Goal: Task Accomplishment & Management: Manage account settings

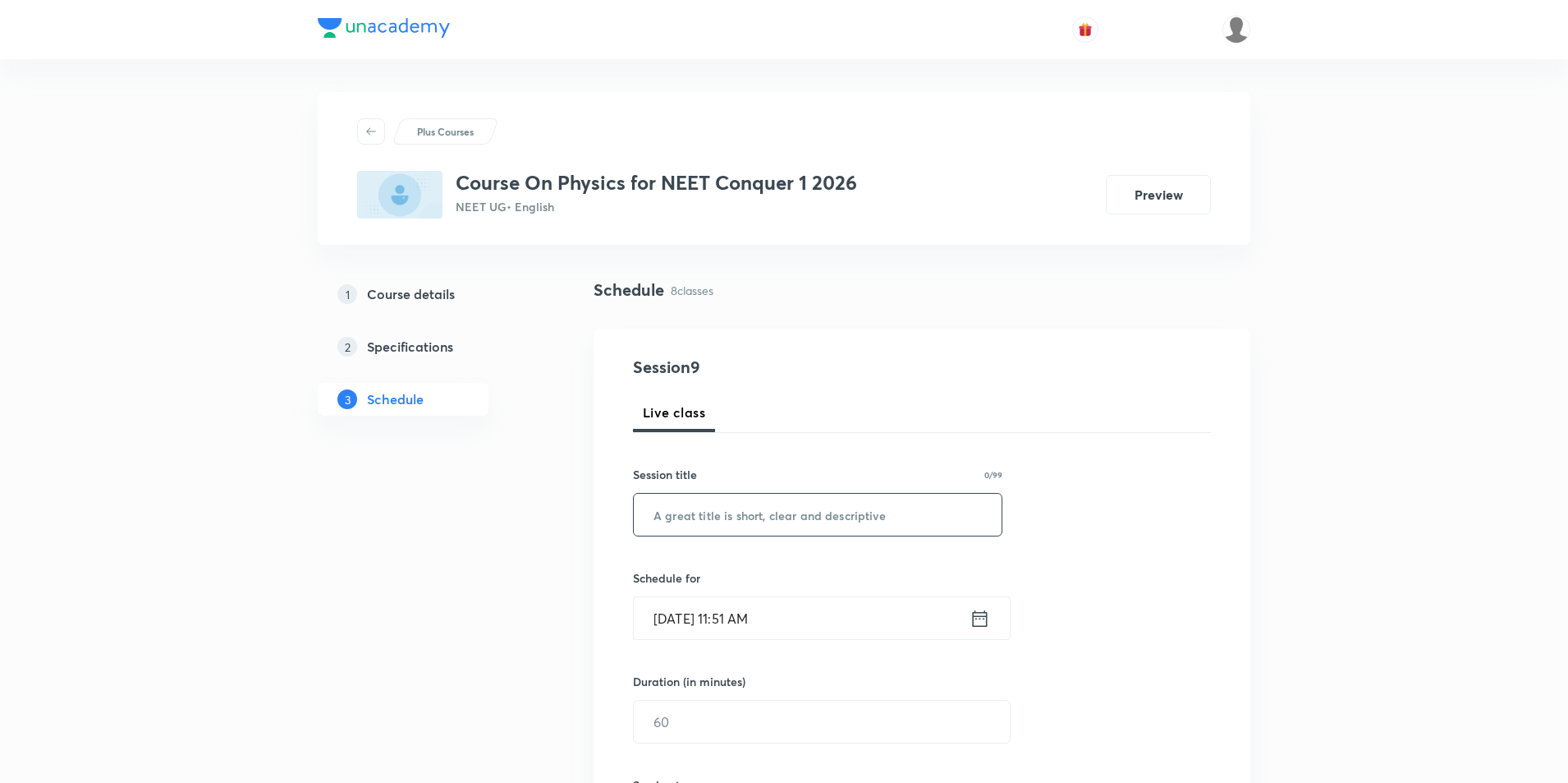
click at [826, 511] on input "text" at bounding box center [818, 515] width 368 height 42
type input "h"
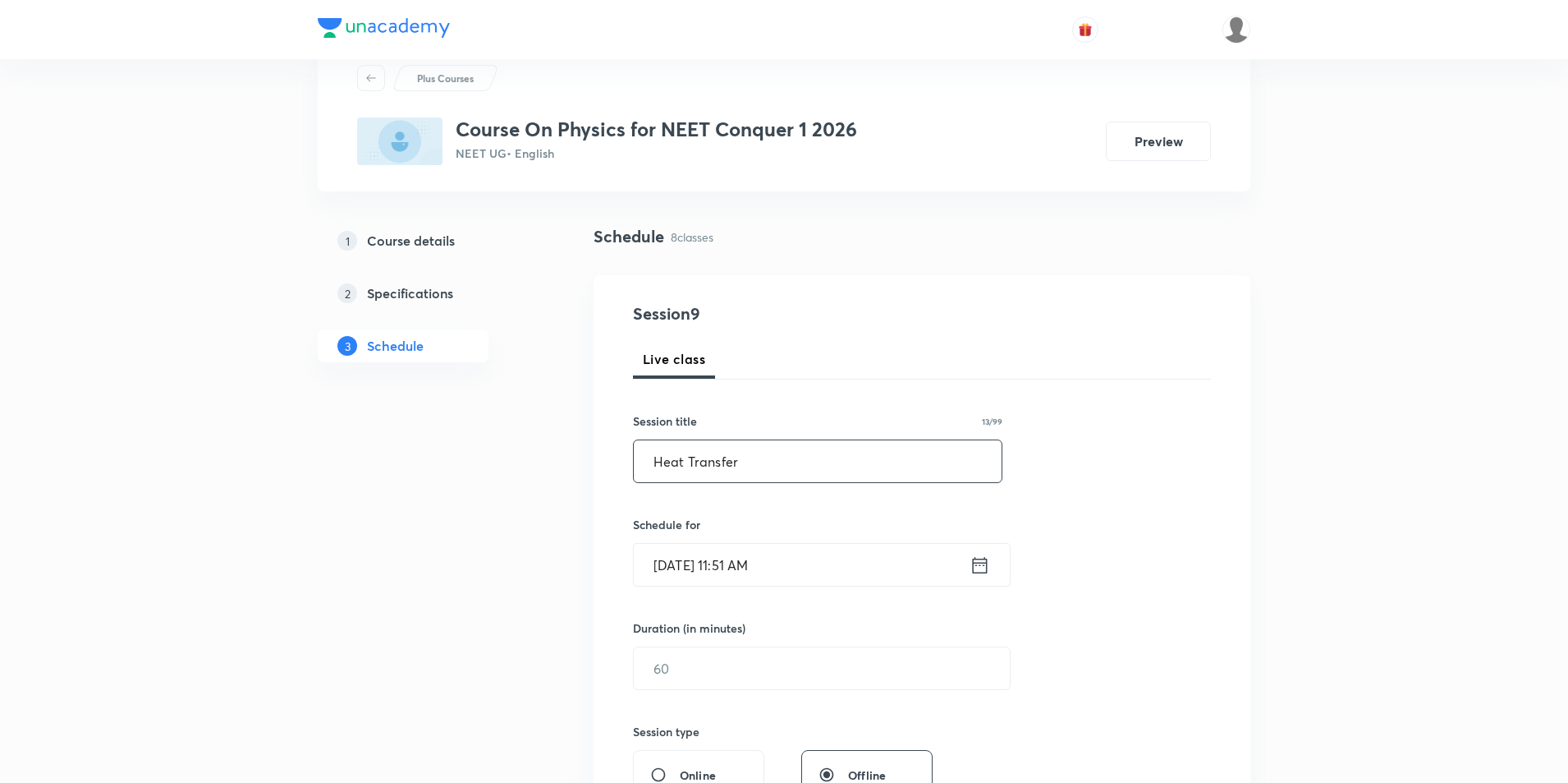
scroll to position [164, 0]
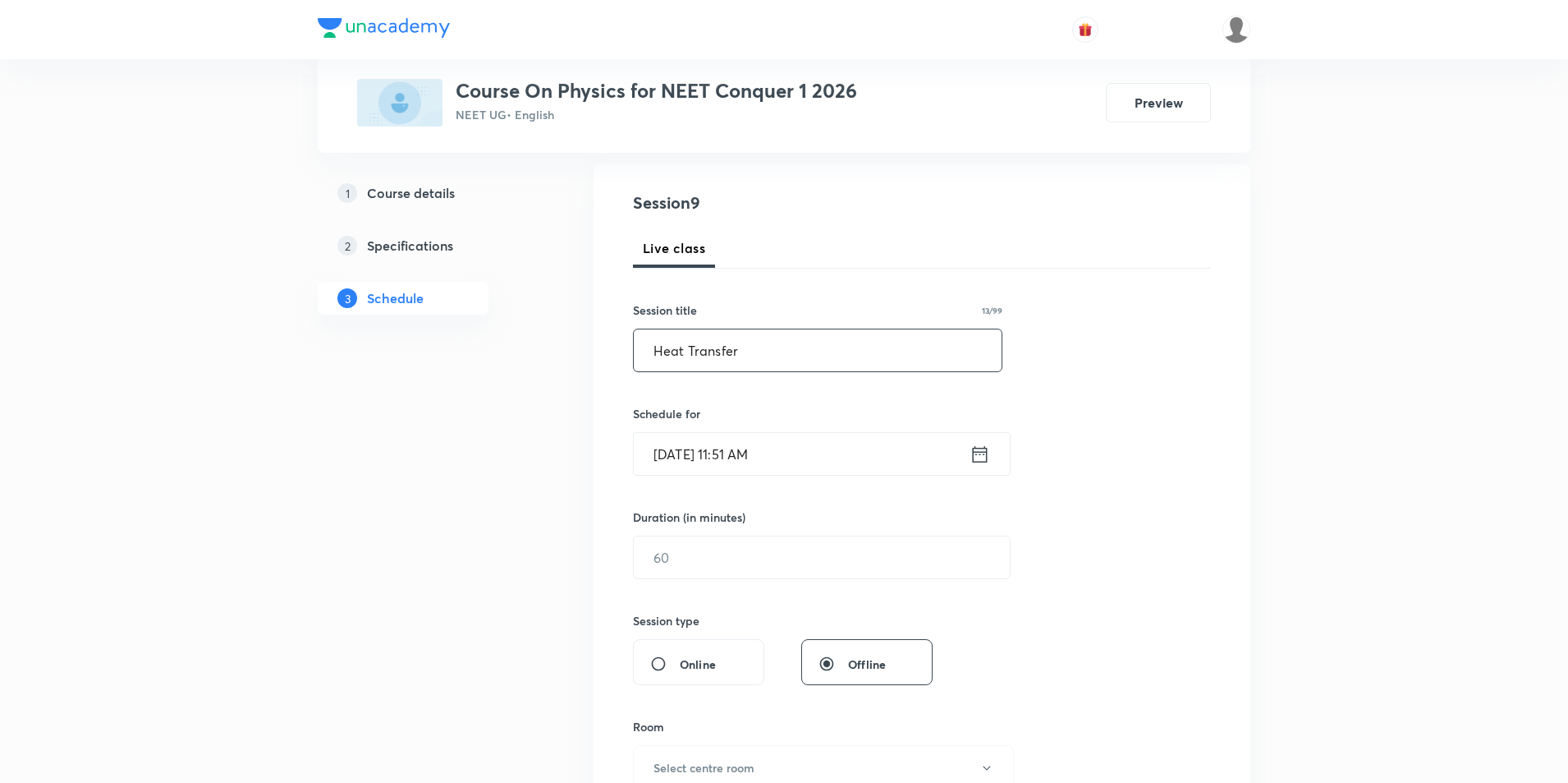
type input "Heat Transfer"
click at [981, 457] on icon at bounding box center [979, 454] width 20 height 23
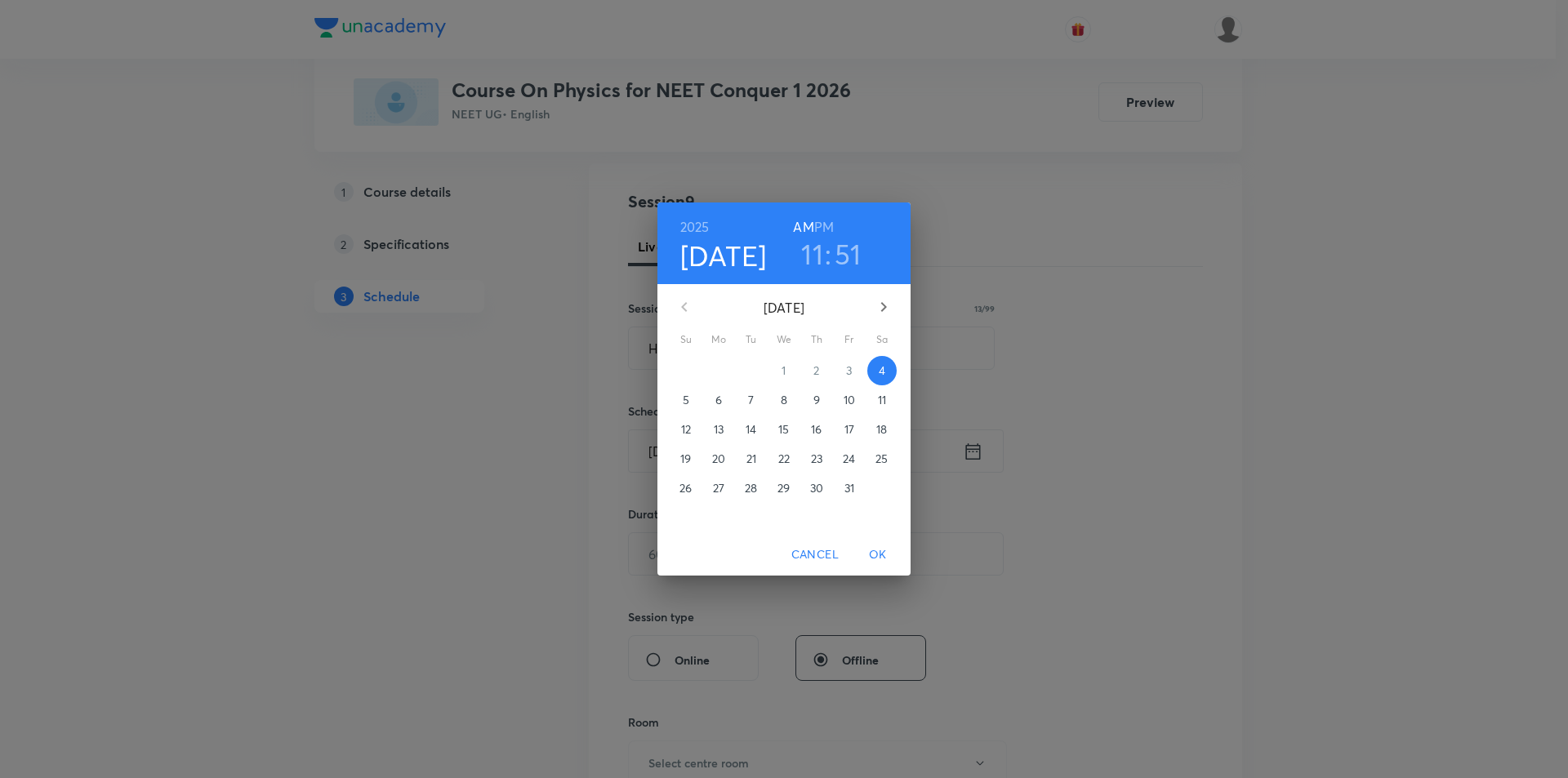
click at [820, 250] on h3 "11" at bounding box center [811, 254] width 22 height 34
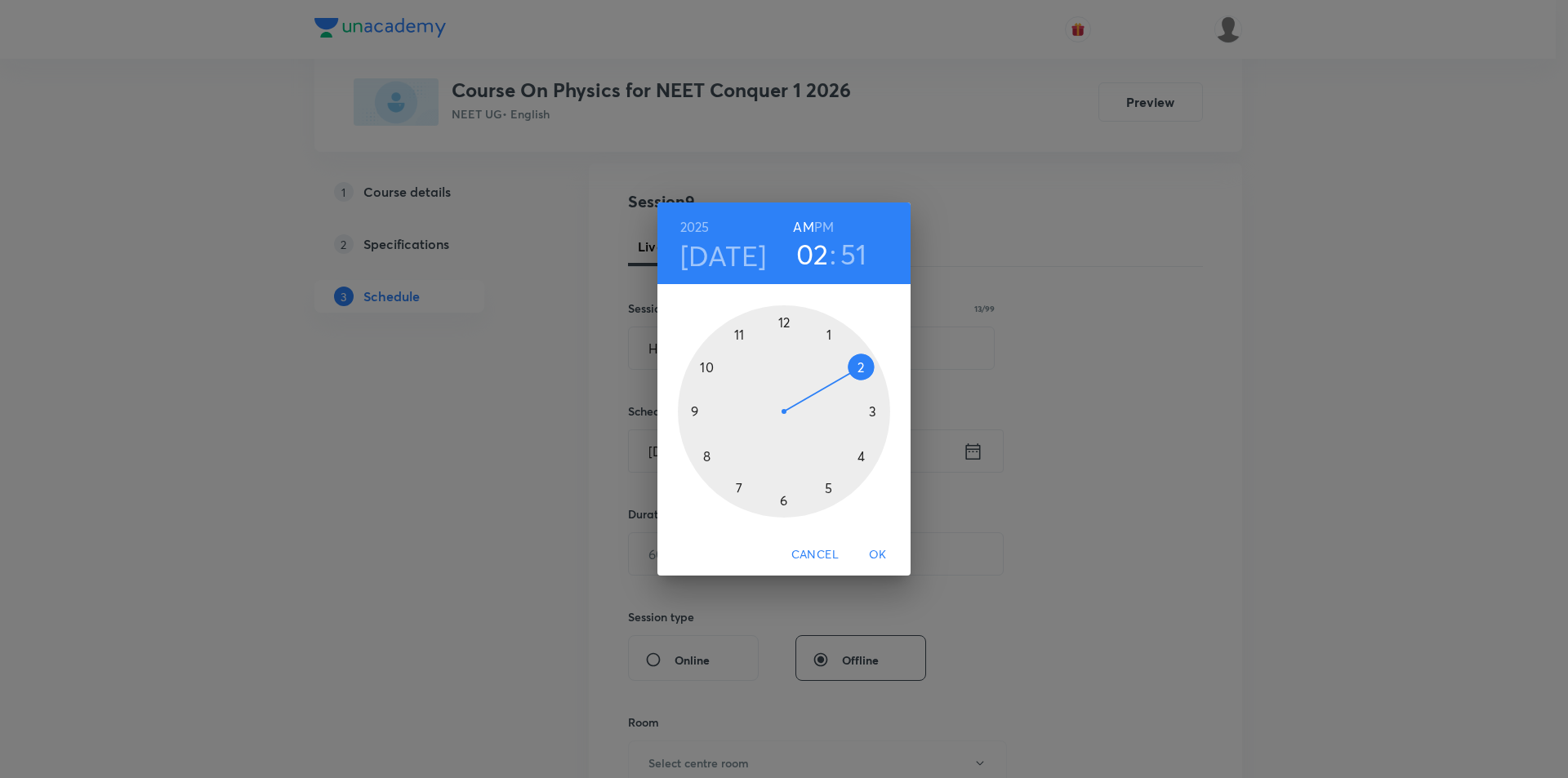
drag, startPoint x: 739, startPoint y: 339, endPoint x: 857, endPoint y: 369, distance: 121.8
click at [857, 369] on div at bounding box center [784, 411] width 213 height 213
drag, startPoint x: 714, startPoint y: 355, endPoint x: 784, endPoint y: 330, distance: 74.3
click at [784, 330] on div at bounding box center [784, 411] width 213 height 213
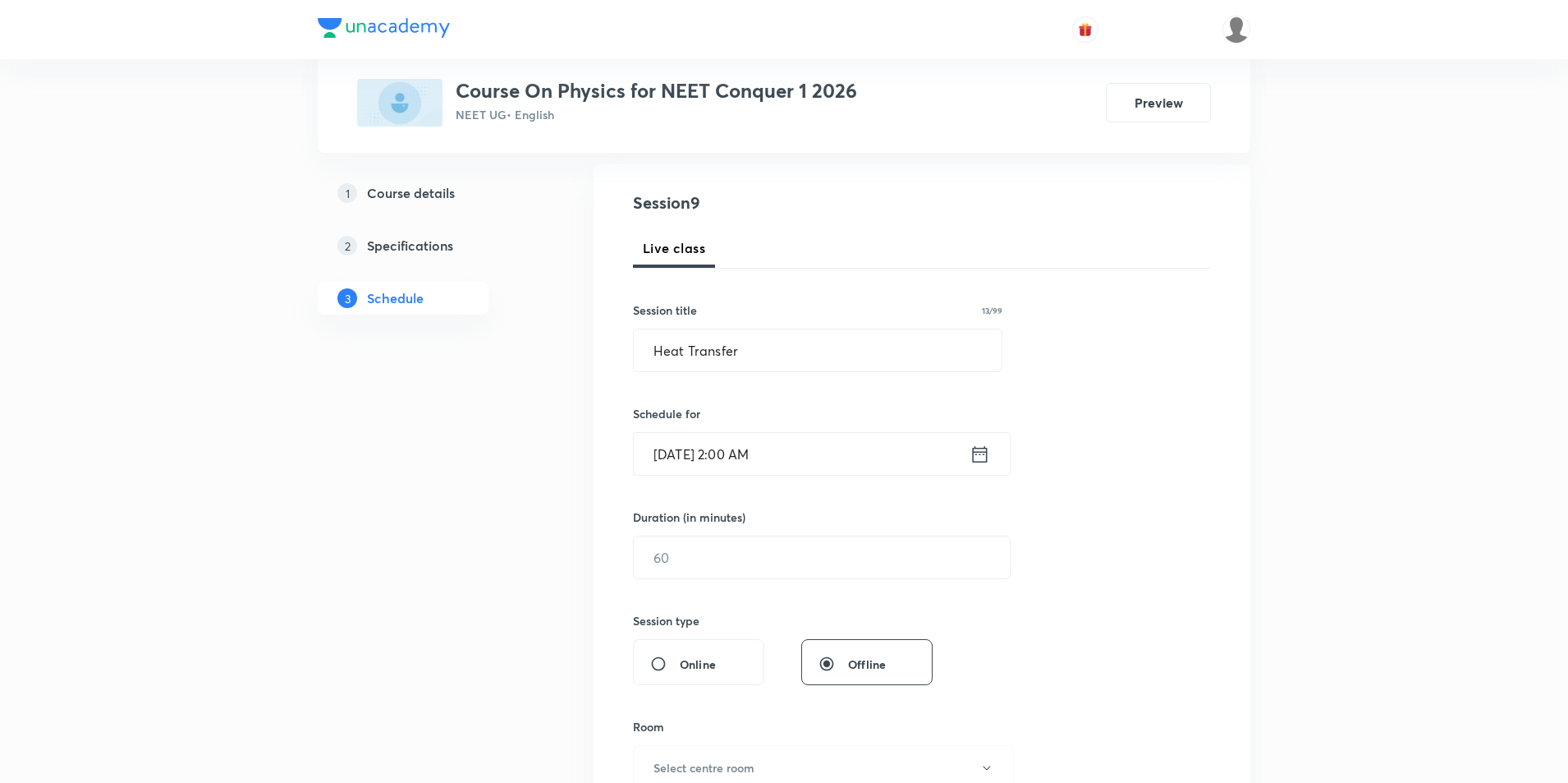
click at [982, 460] on icon at bounding box center [979, 454] width 20 height 23
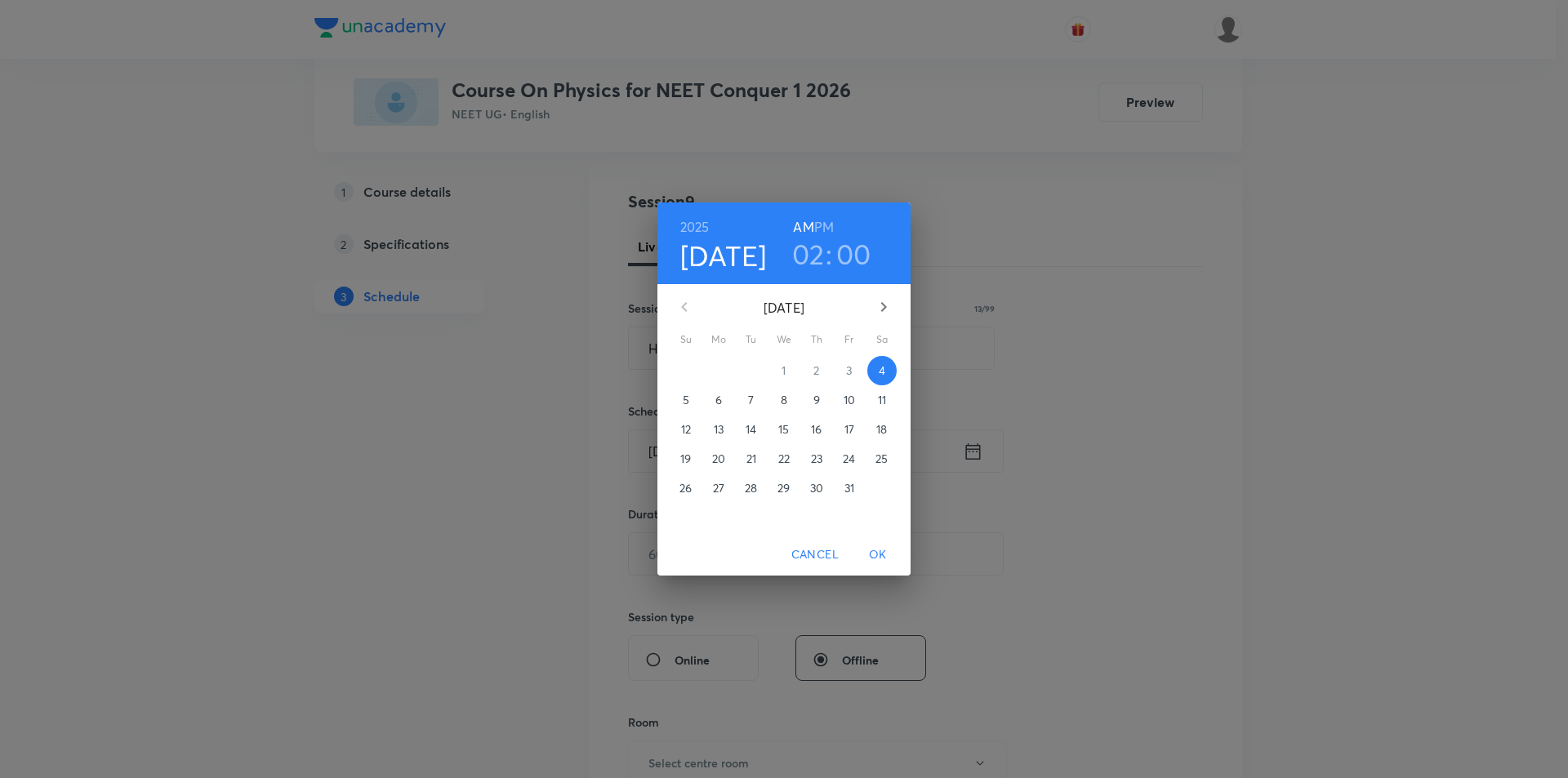
click at [828, 224] on h6 "PM" at bounding box center [824, 227] width 19 height 23
click at [886, 553] on span "OK" at bounding box center [878, 554] width 39 height 20
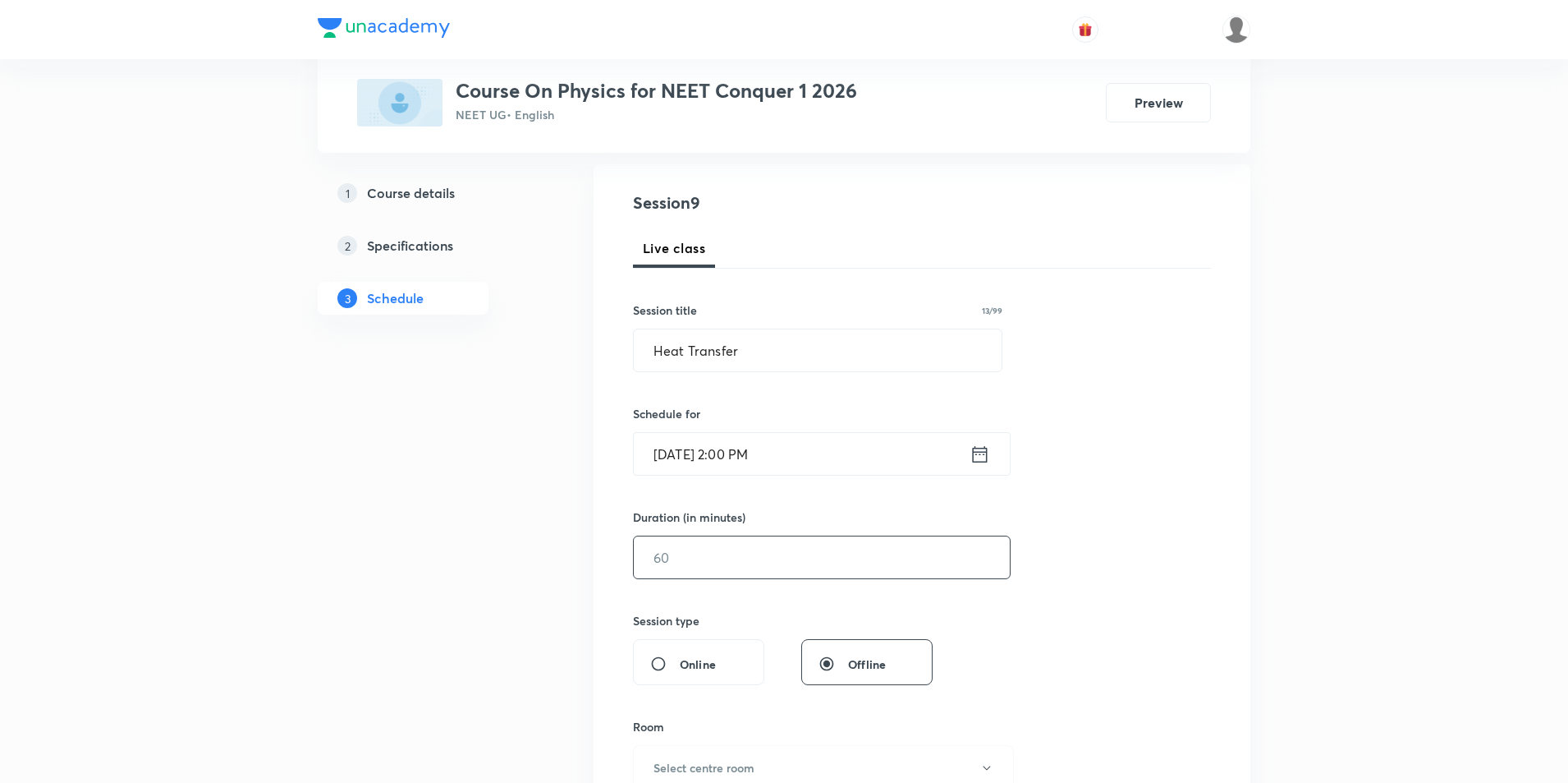
click at [804, 562] on input "text" at bounding box center [821, 558] width 376 height 42
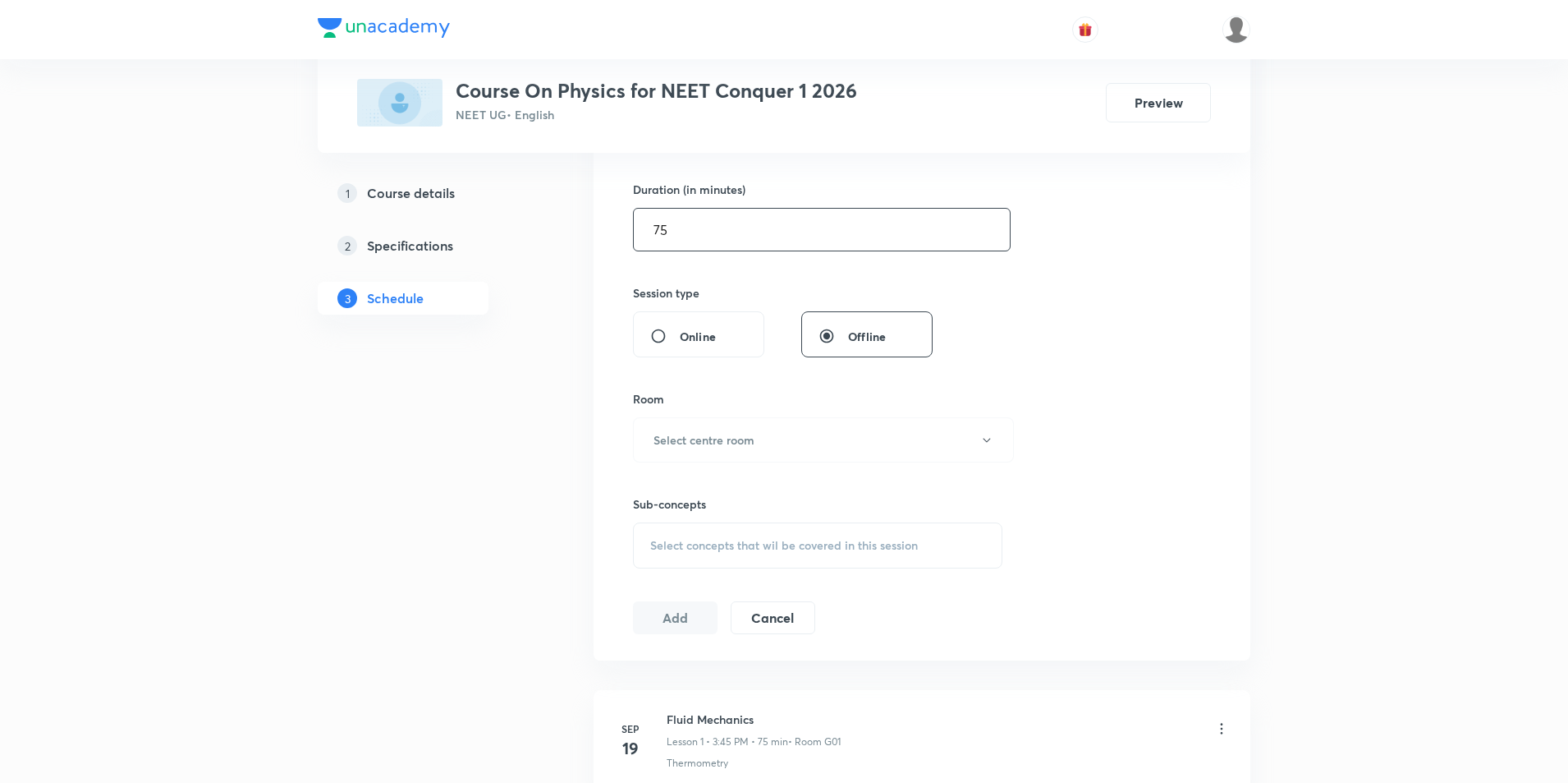
scroll to position [493, 0]
type input "75"
click at [781, 436] on button "Select centre room" at bounding box center [823, 439] width 381 height 46
click at [654, 523] on span "G01" at bounding box center [822, 523] width 359 height 18
click at [752, 552] on div "Select concepts that wil be covered in this session" at bounding box center [818, 545] width 370 height 46
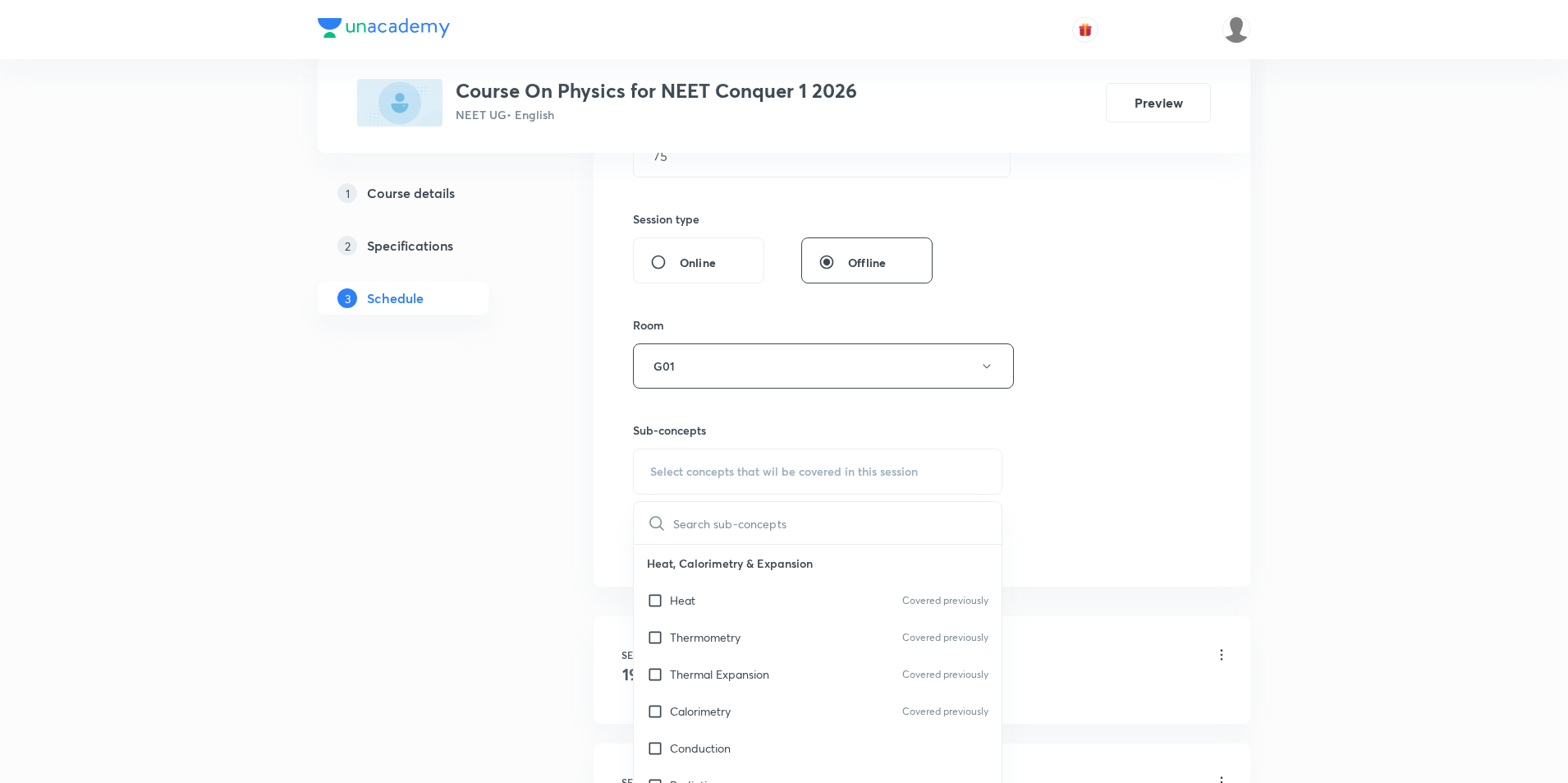
scroll to position [657, 0]
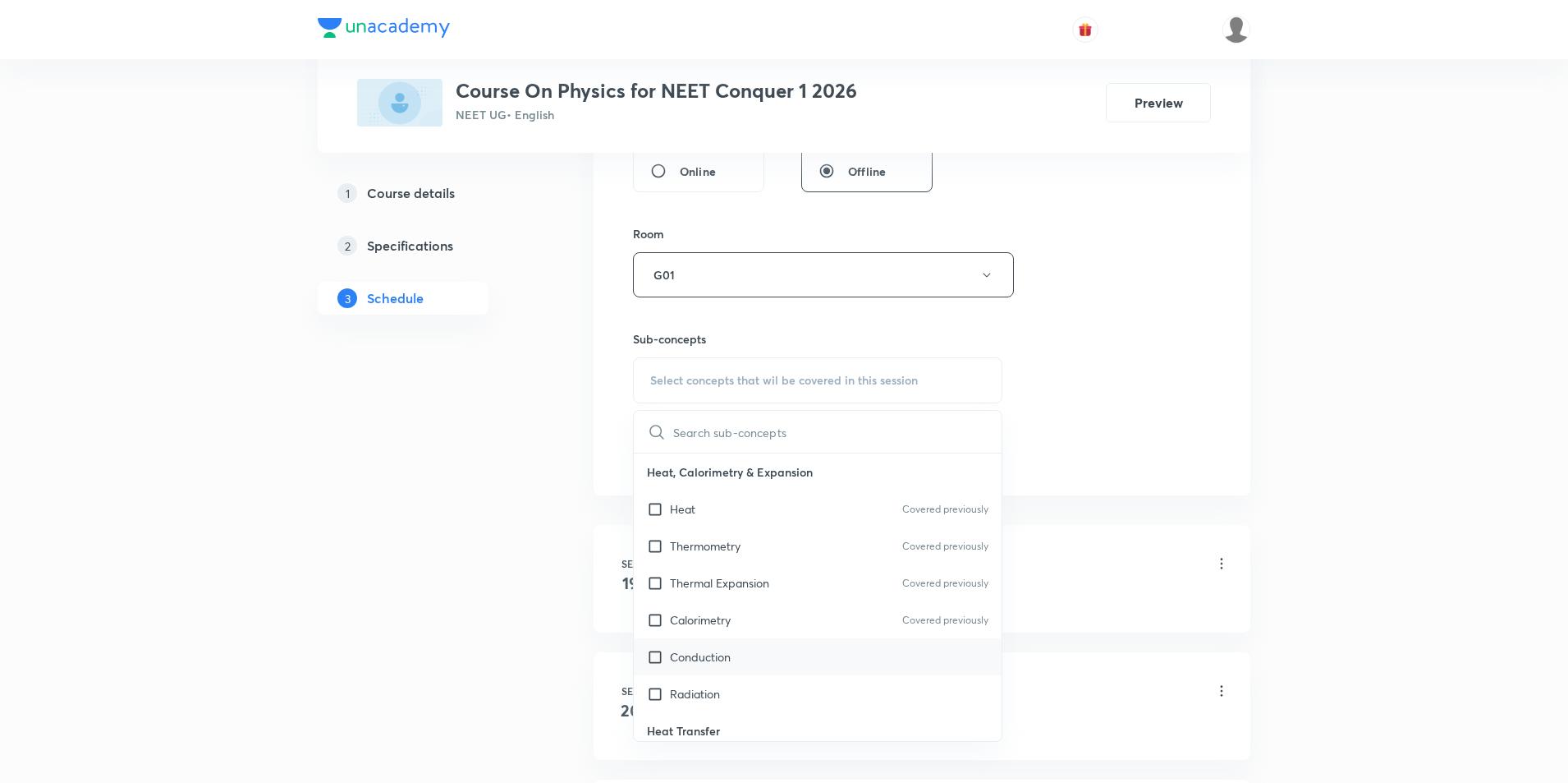
click at [657, 658] on input "checkbox" at bounding box center [658, 657] width 23 height 18
checkbox input "true"
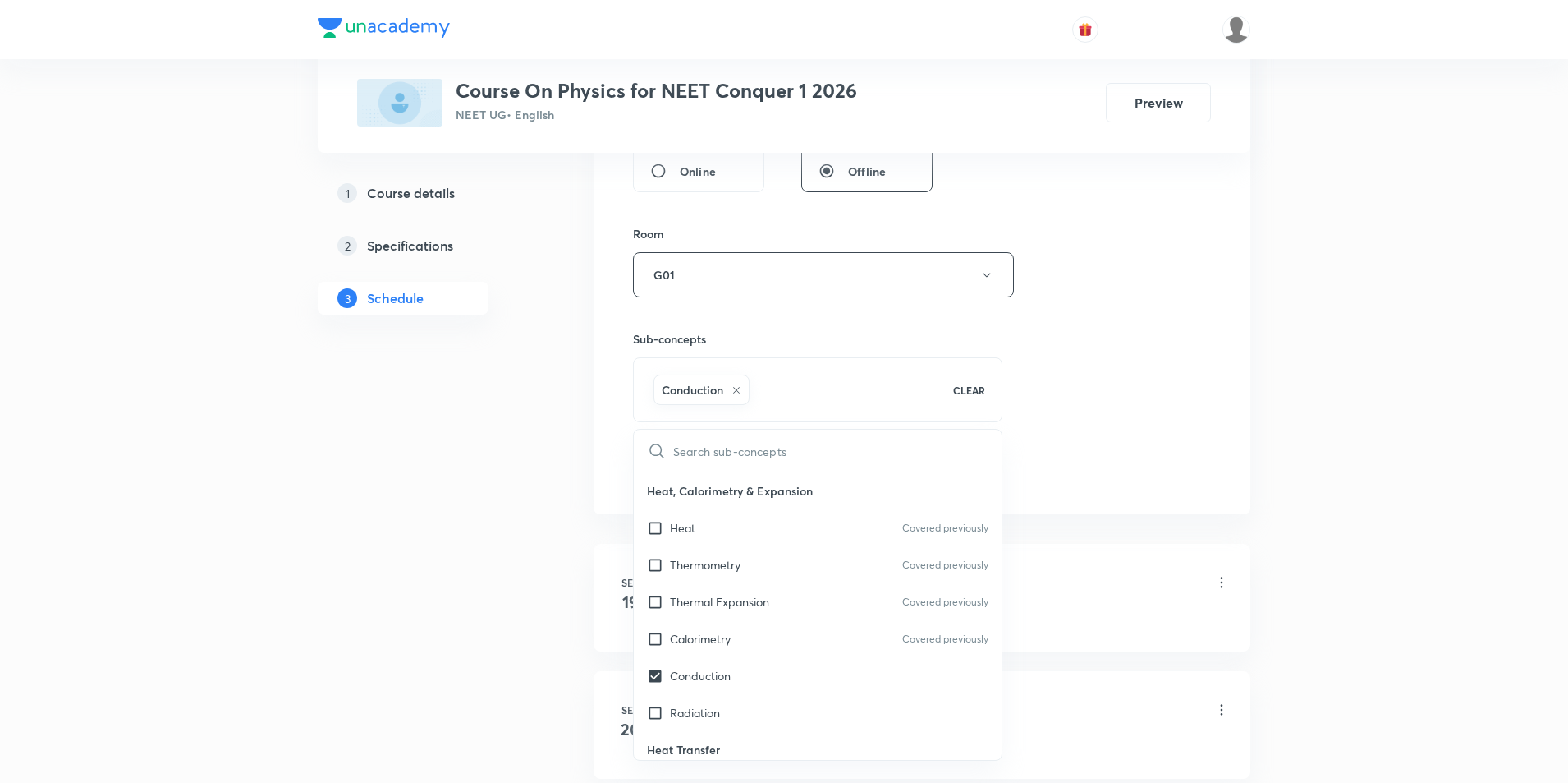
click at [1215, 395] on div "Session 9 Live class Session title 13/99 Heat Transfer ​ Schedule for [DATE] 2:…" at bounding box center [921, 92] width 656 height 843
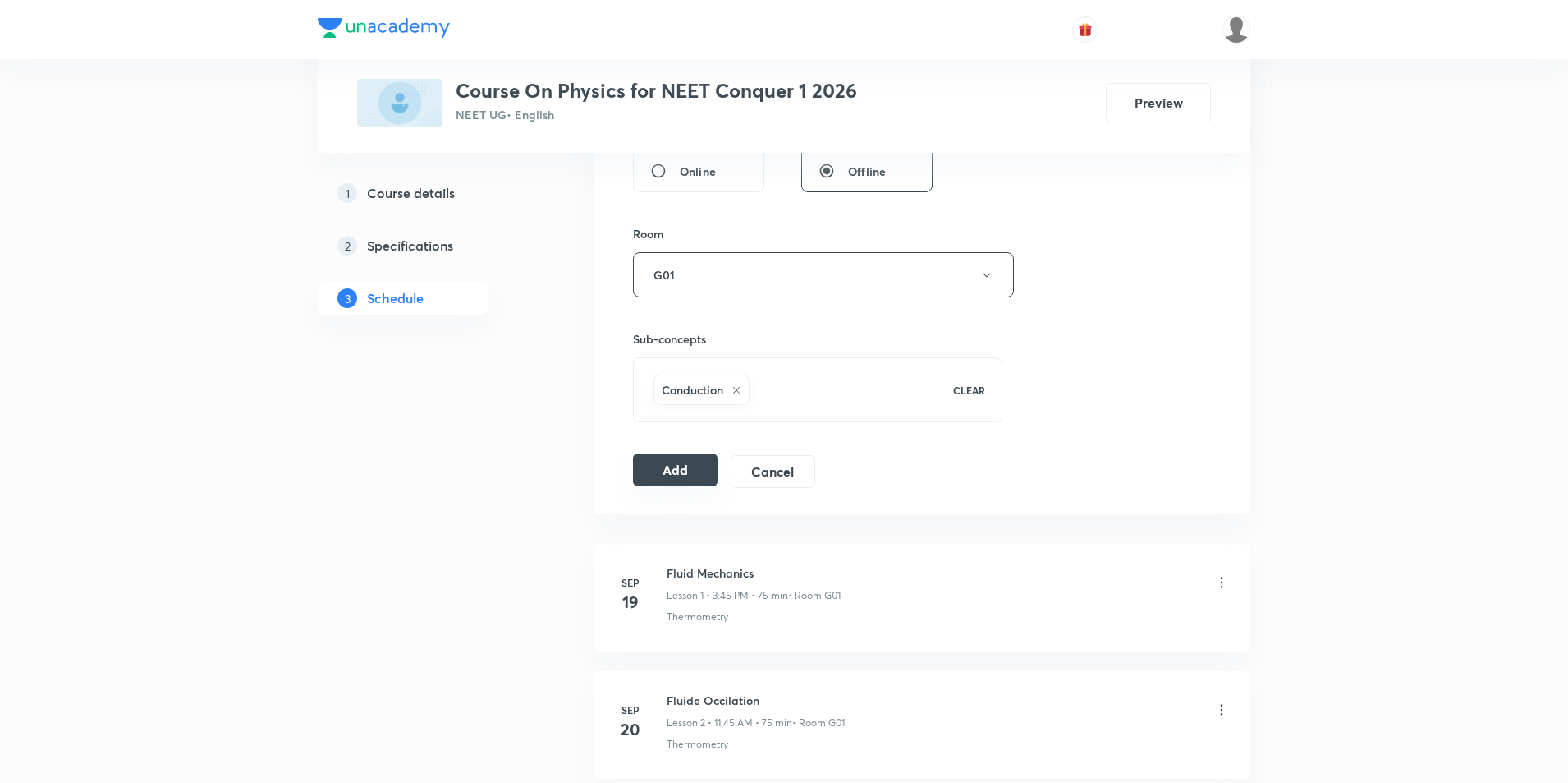
click at [659, 475] on button "Add" at bounding box center [675, 469] width 84 height 32
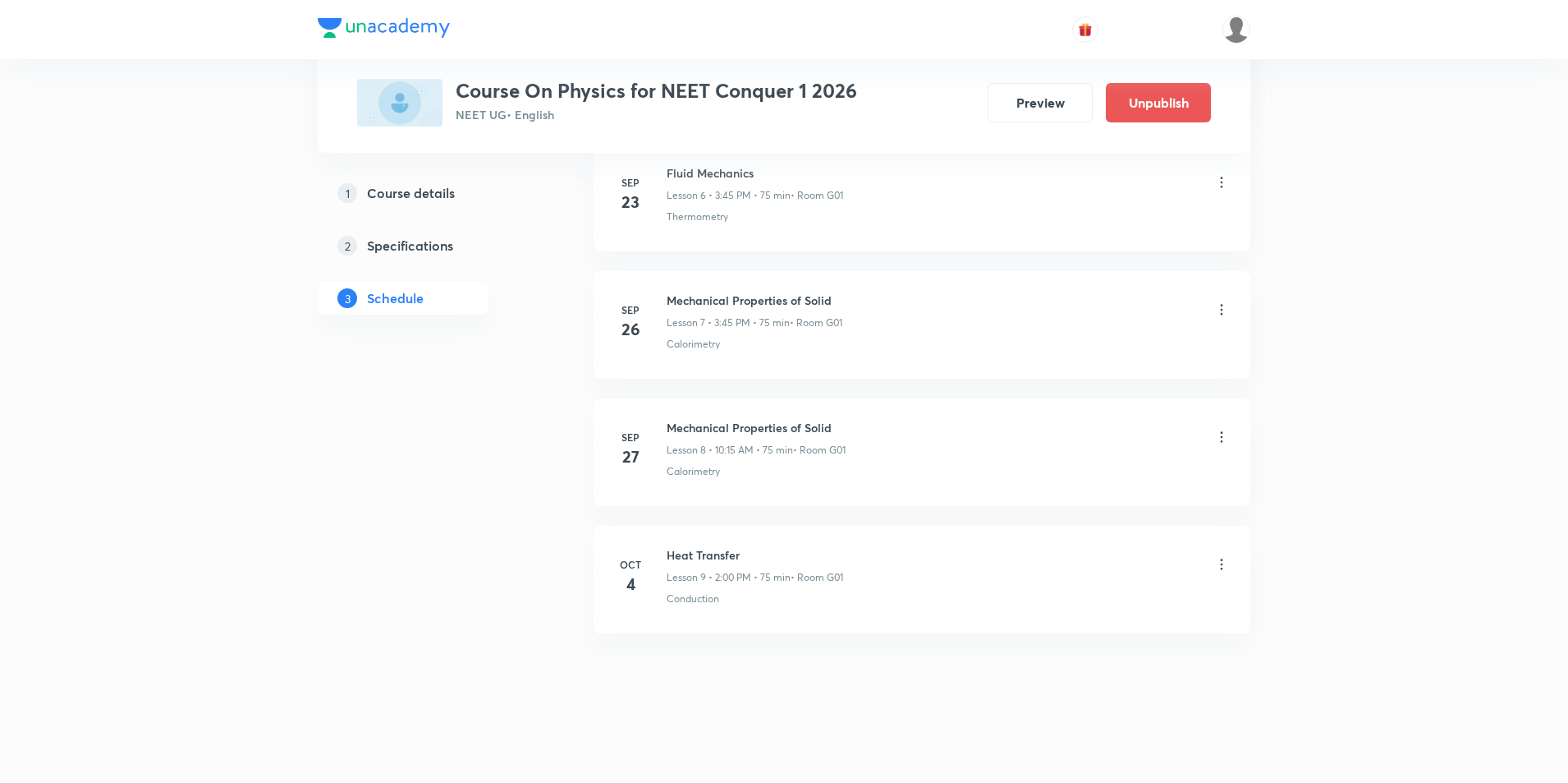
scroll to position [925, 0]
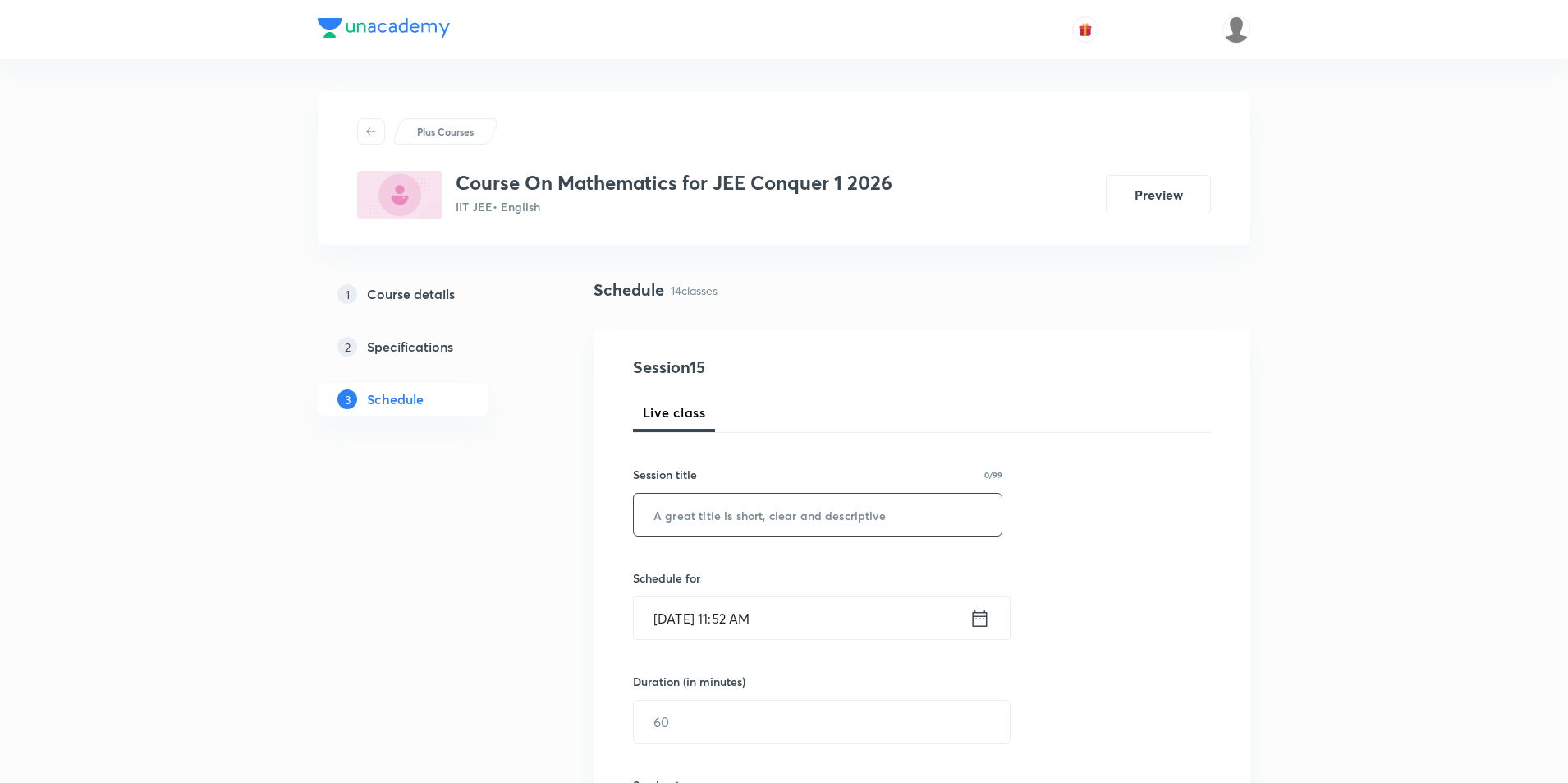
click at [722, 510] on input "text" at bounding box center [818, 515] width 368 height 42
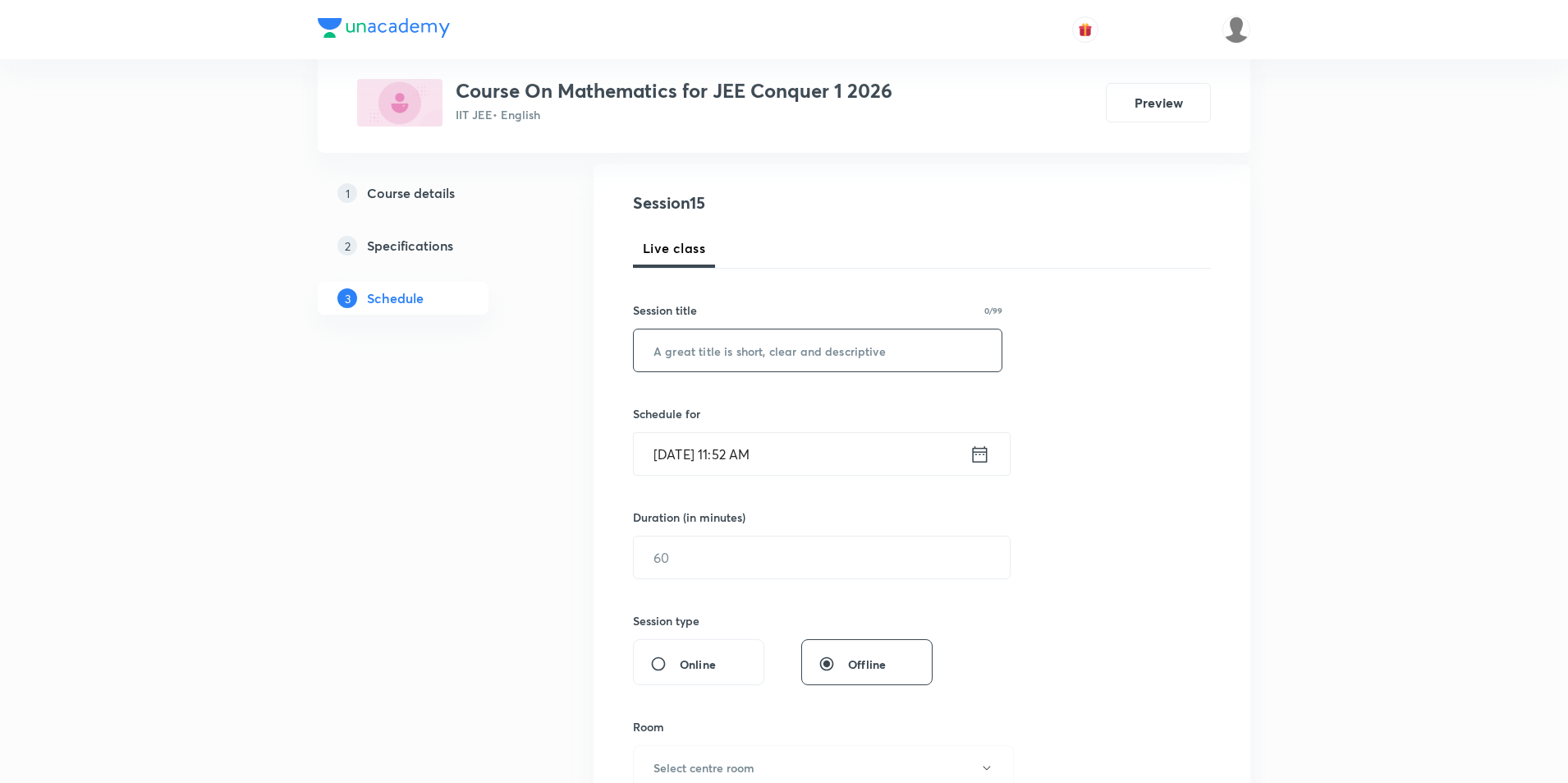
click at [982, 461] on icon at bounding box center [979, 454] width 20 height 23
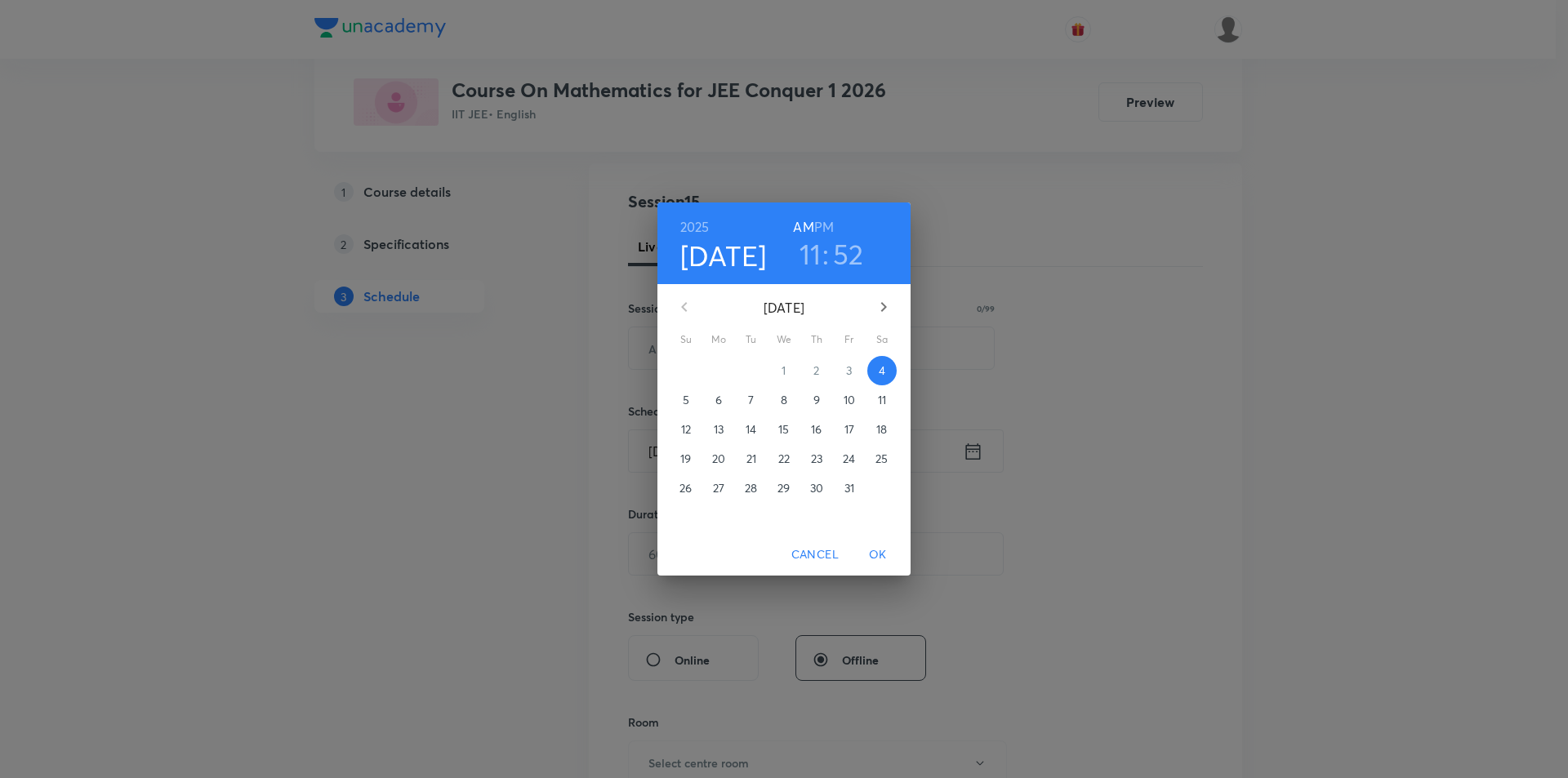
click at [810, 255] on h3 "11" at bounding box center [810, 254] width 22 height 34
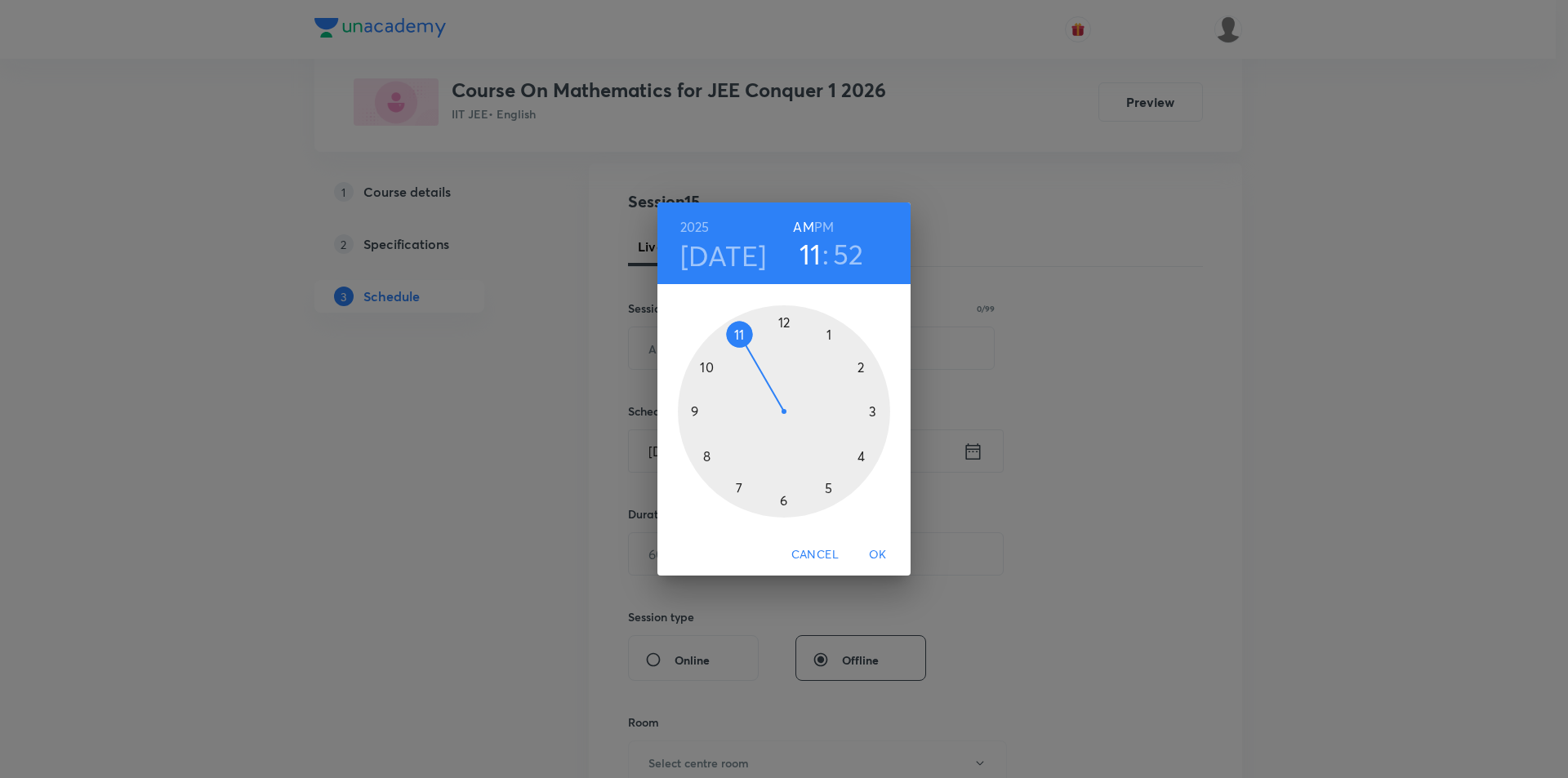
click at [821, 226] on h6 "PM" at bounding box center [824, 227] width 19 height 23
drag, startPoint x: 738, startPoint y: 332, endPoint x: 859, endPoint y: 362, distance: 124.7
click at [859, 362] on div at bounding box center [784, 411] width 213 height 213
drag, startPoint x: 716, startPoint y: 345, endPoint x: 785, endPoint y: 331, distance: 70.4
click at [785, 331] on div at bounding box center [784, 411] width 213 height 213
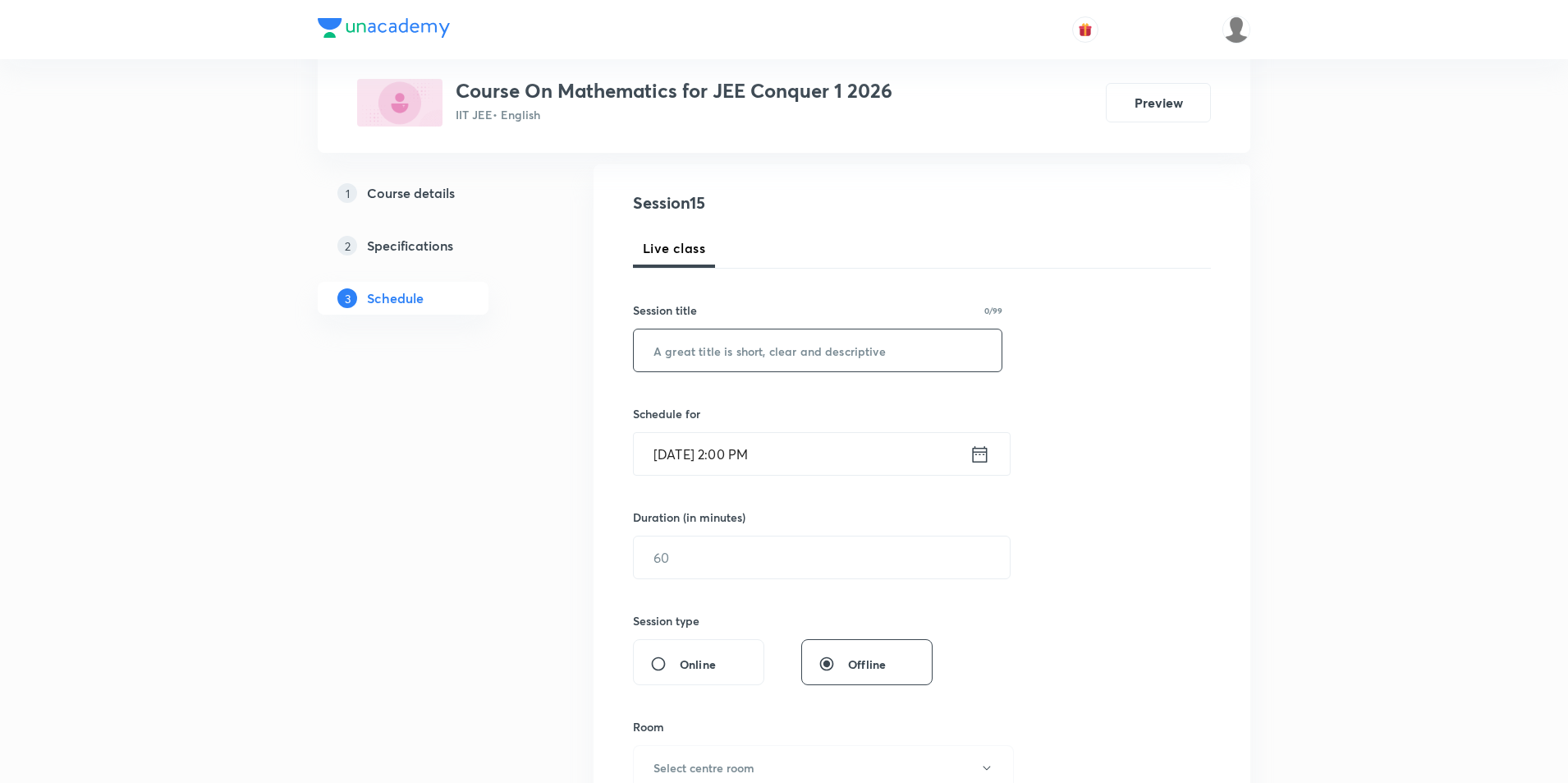
click at [760, 356] on input "text" at bounding box center [818, 351] width 368 height 42
type input "ITS"
click at [784, 569] on input "text" at bounding box center [821, 558] width 376 height 42
type input "75"
click at [741, 358] on input "ITS" at bounding box center [818, 351] width 368 height 42
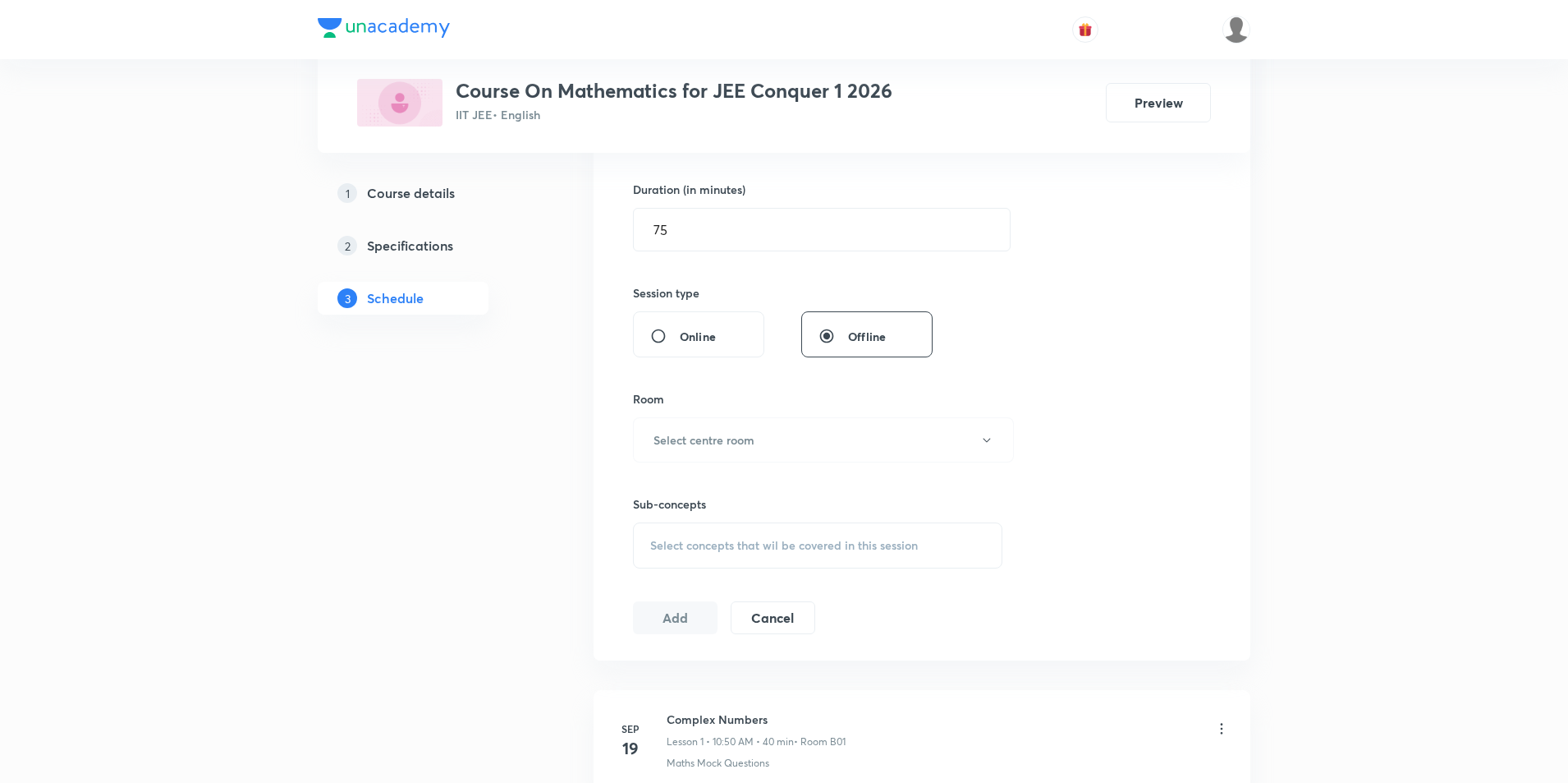
scroll to position [493, 0]
type input "ITS - Pratice Question"
click at [731, 438] on h6 "Select centre room" at bounding box center [704, 439] width 101 height 18
click at [653, 489] on span "B01" at bounding box center [822, 493] width 359 height 18
click at [771, 539] on span "Select concepts that wil be covered in this session" at bounding box center [784, 545] width 267 height 13
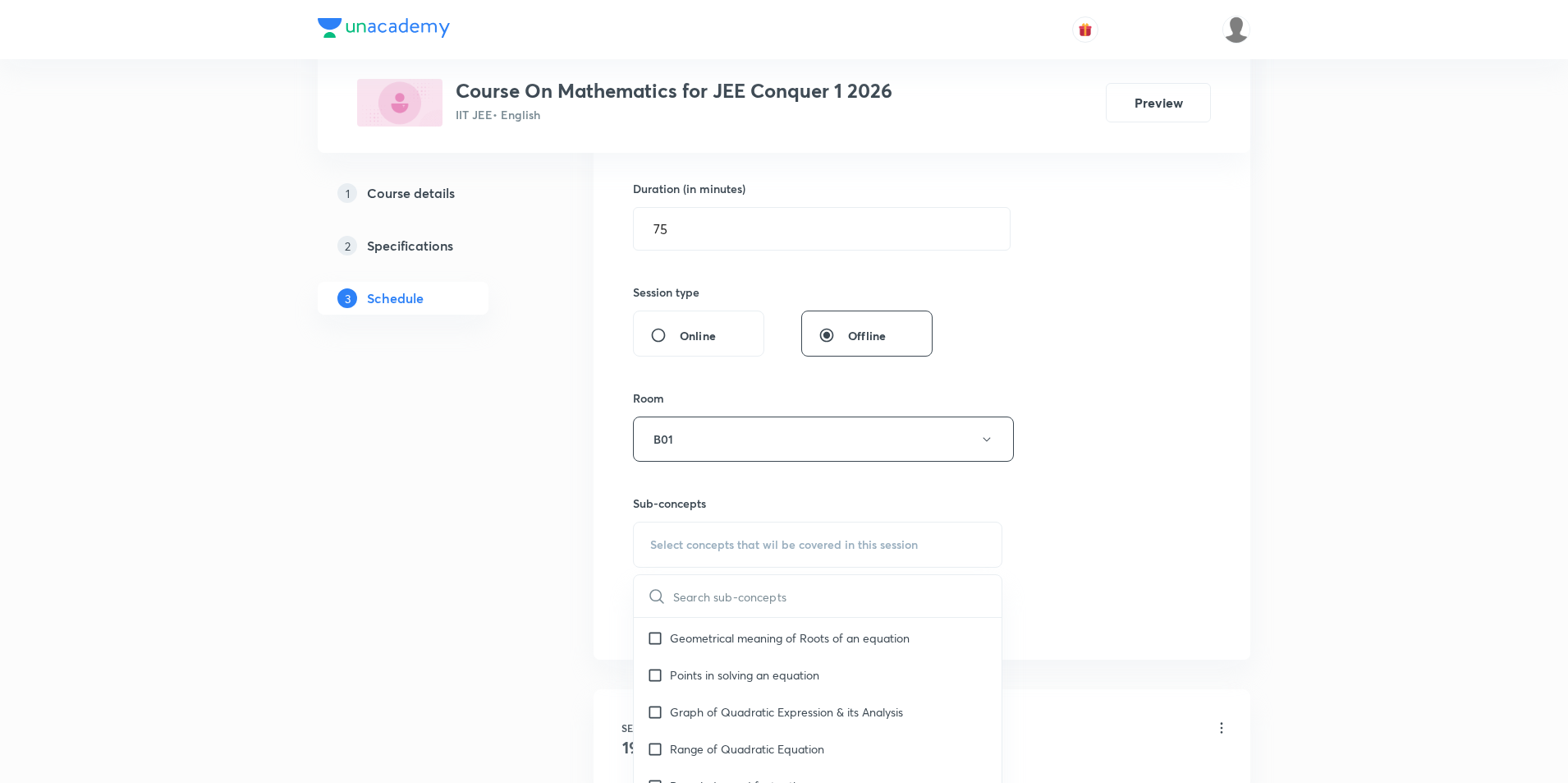
scroll to position [246, 0]
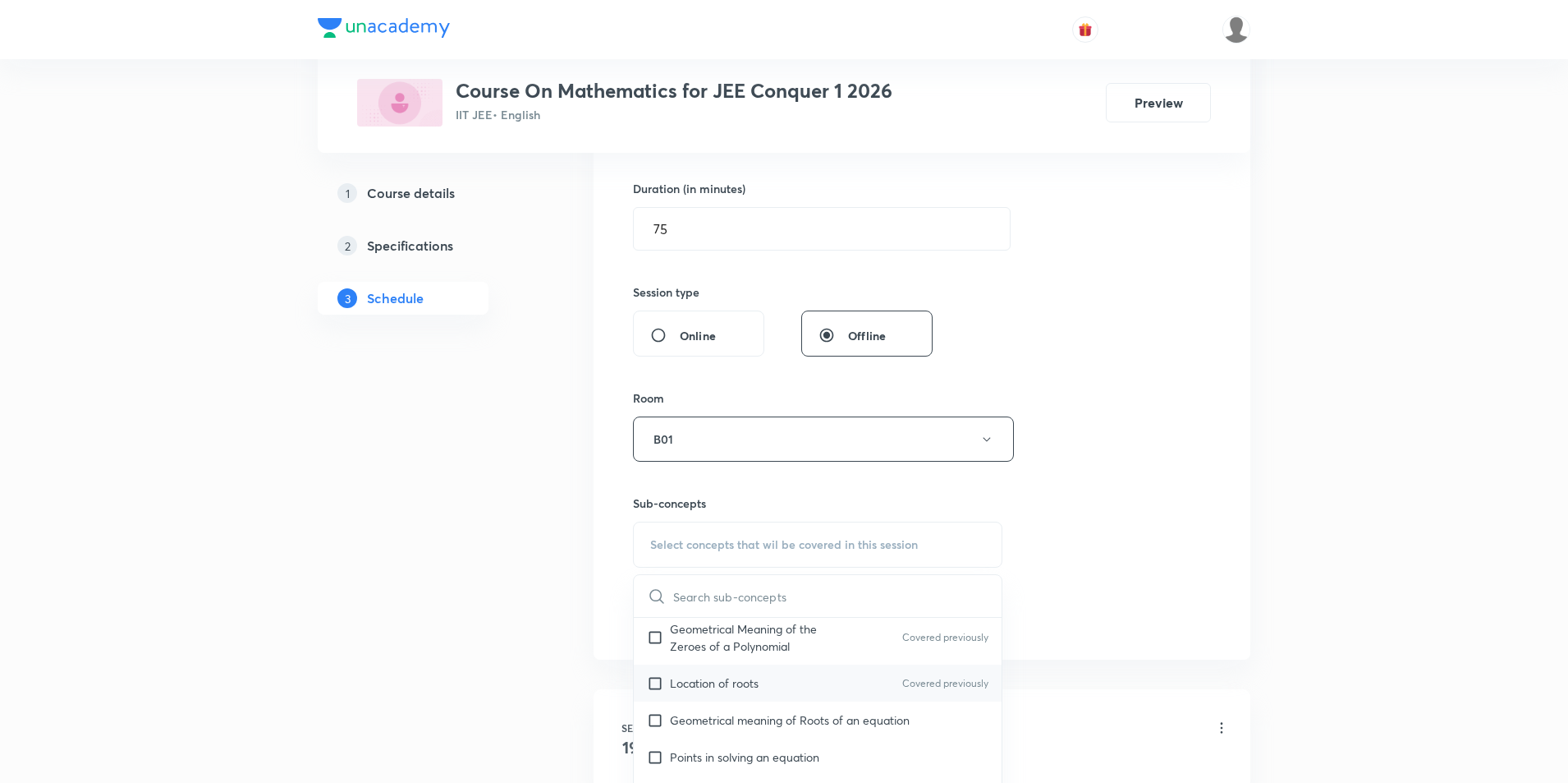
click at [656, 689] on input "checkbox" at bounding box center [658, 683] width 23 height 18
checkbox input "true"
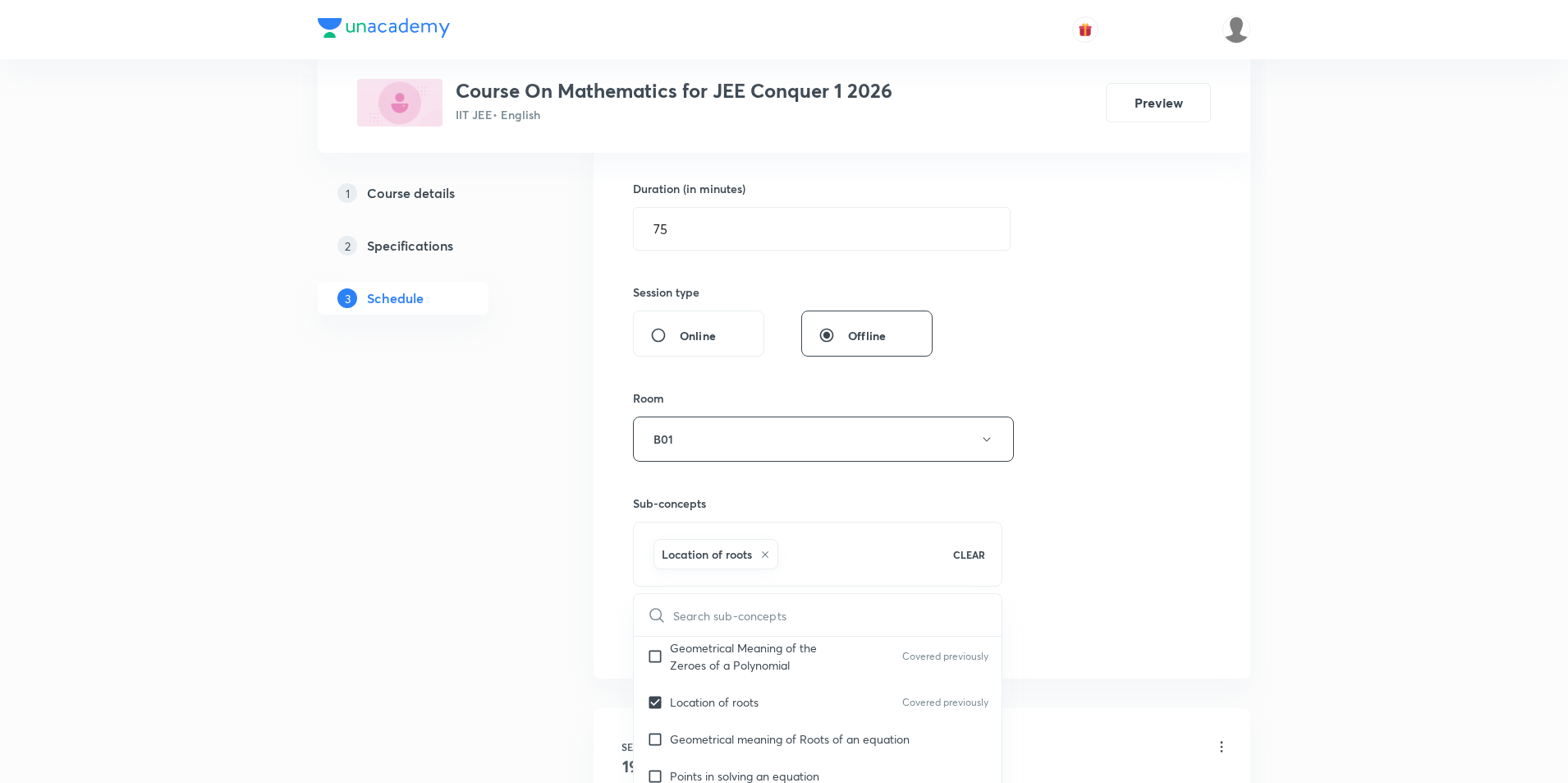
click at [1132, 559] on div "Session 15 Live class Session title 22/99 ITS - Pratice Question ​ Schedule for…" at bounding box center [922, 257] width 578 height 790
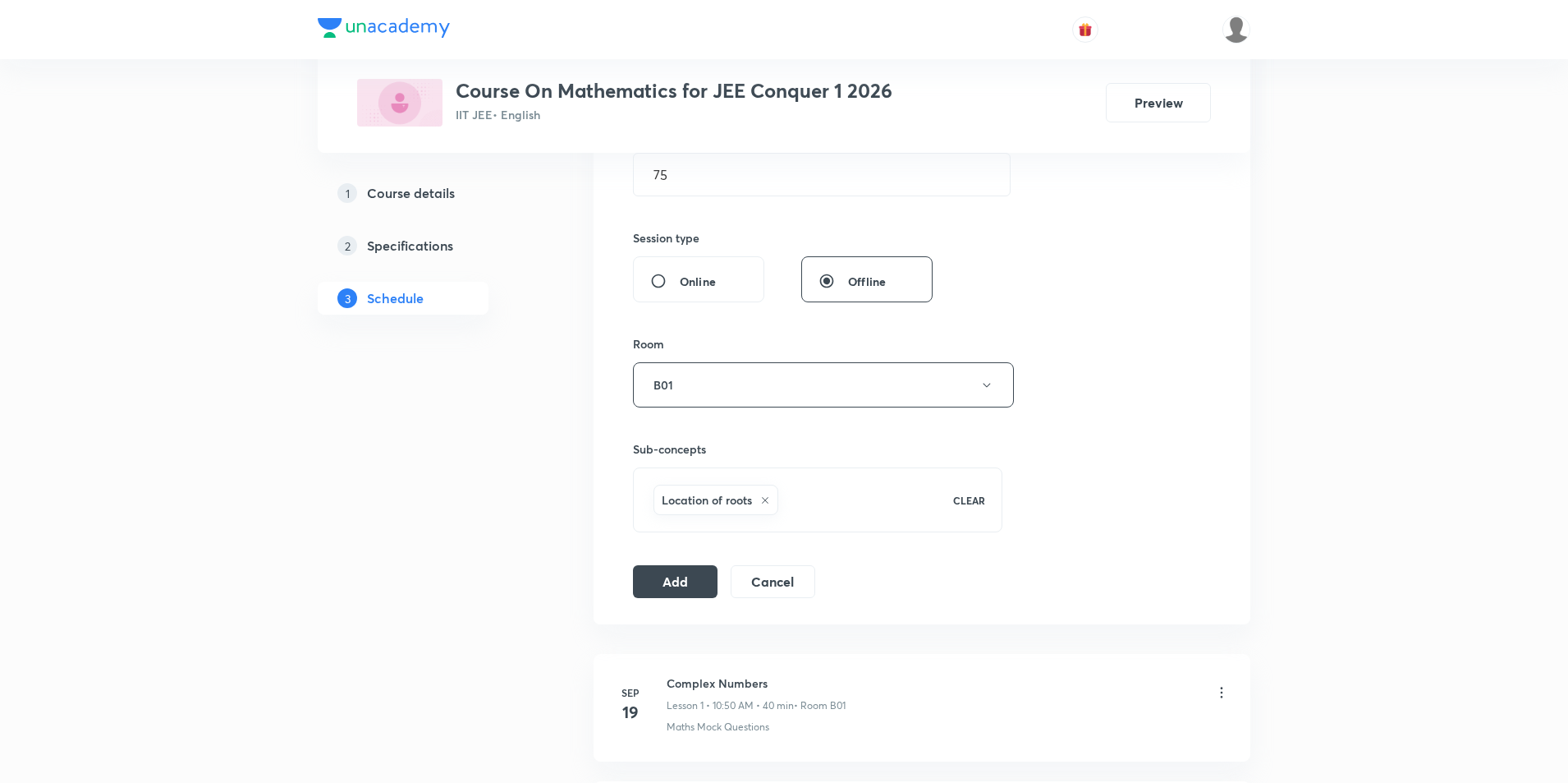
scroll to position [575, 0]
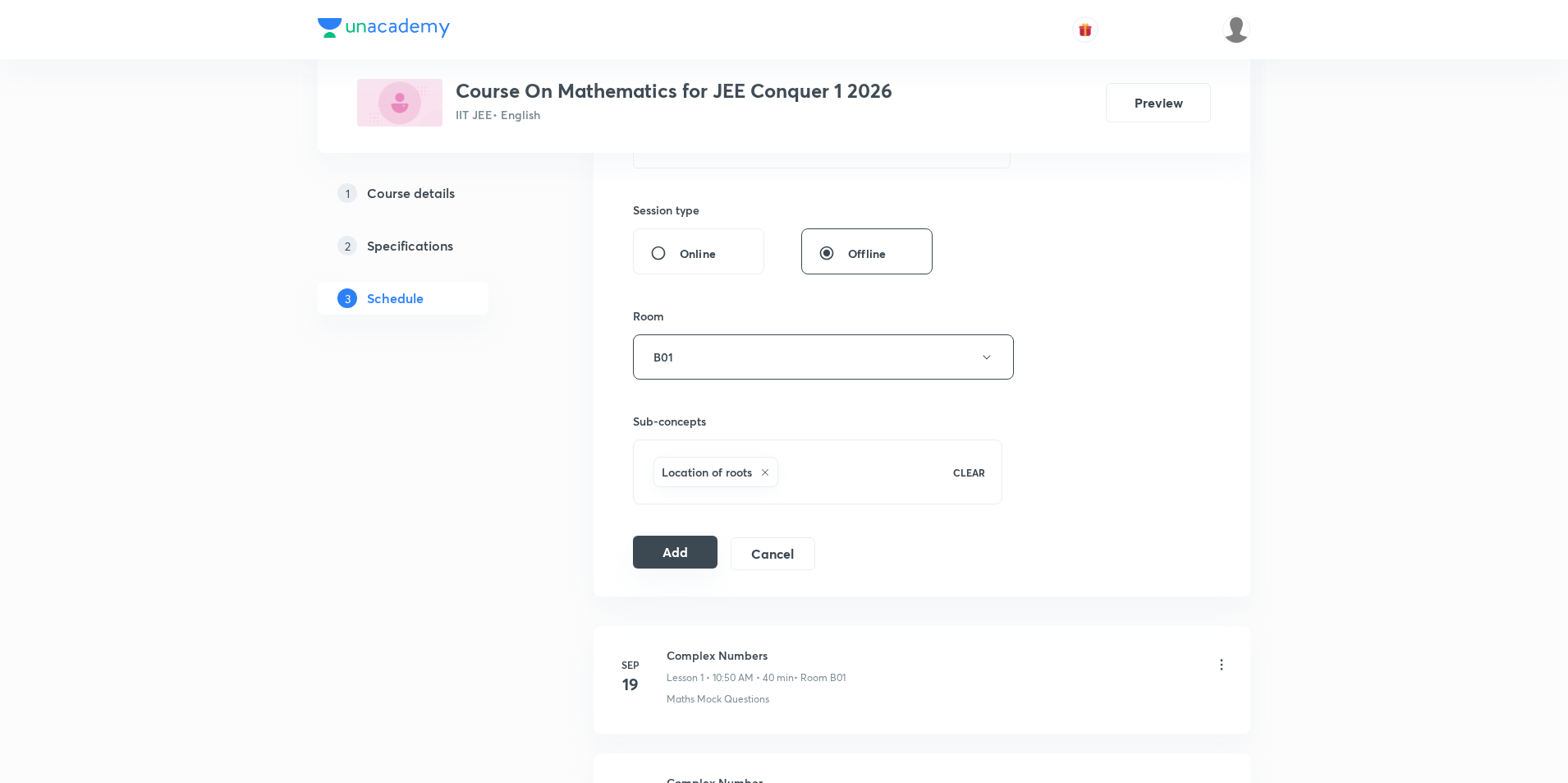
click at [669, 565] on button "Add" at bounding box center [675, 552] width 84 height 32
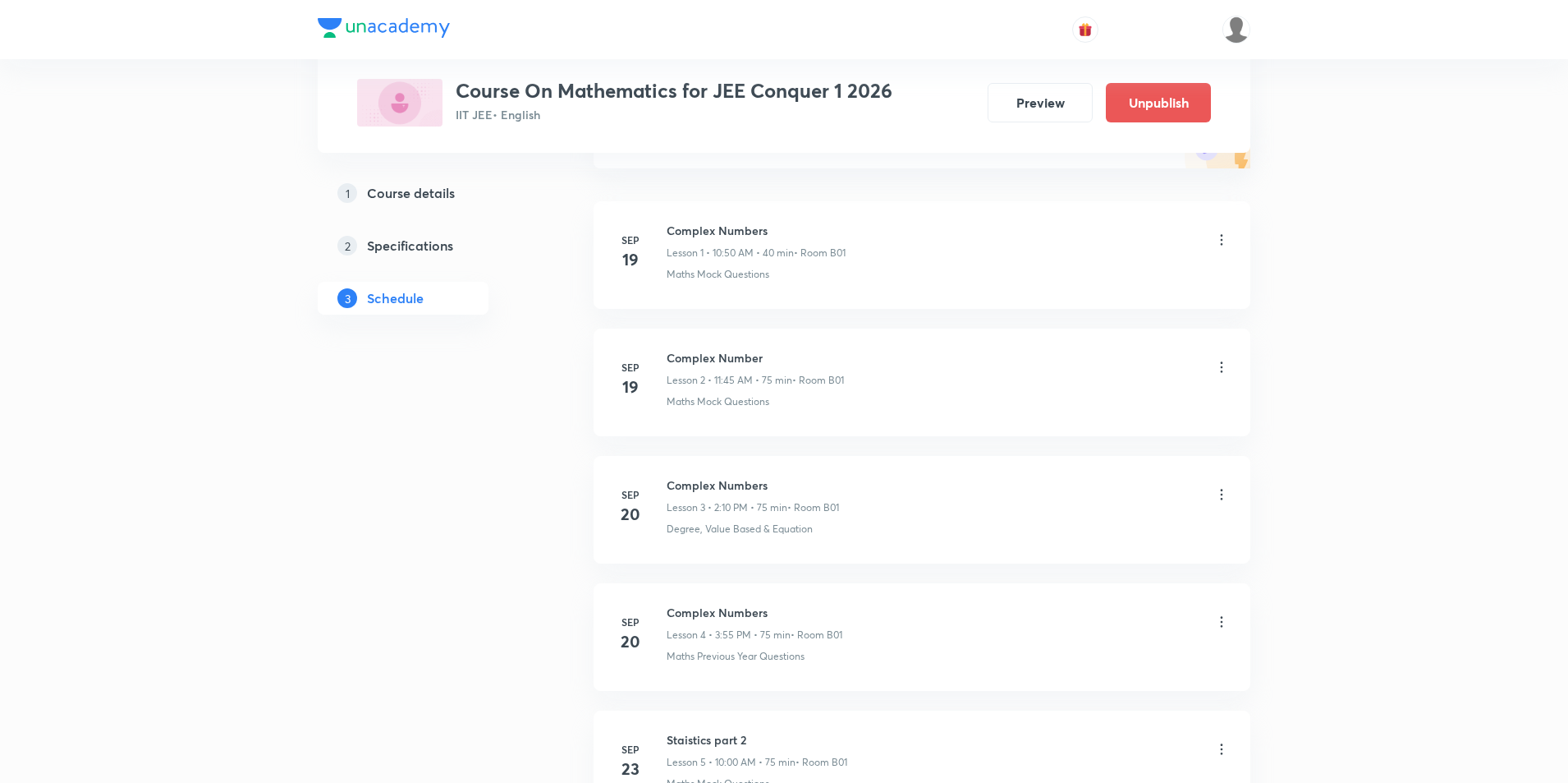
scroll to position [0, 0]
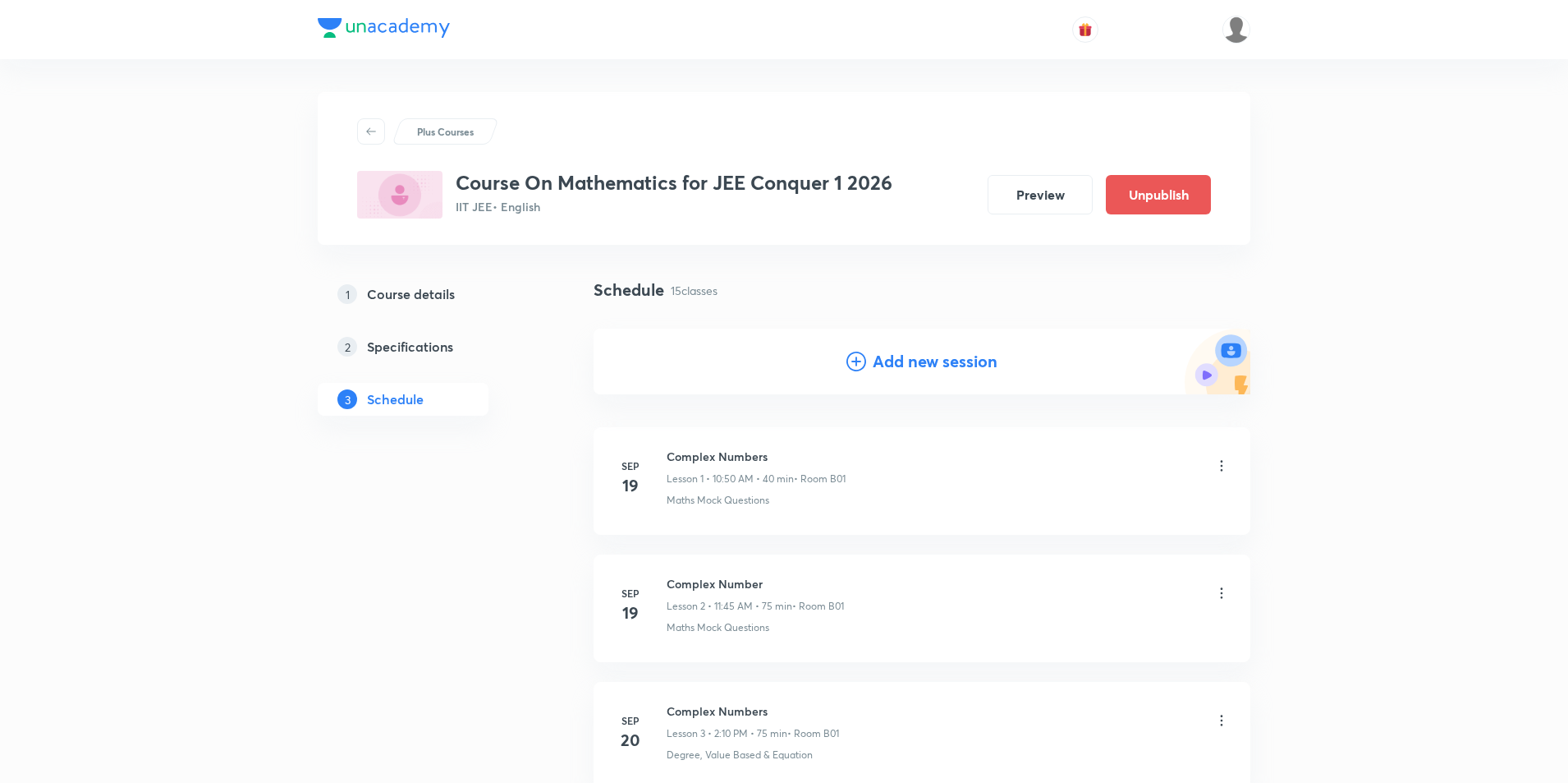
click at [926, 373] on h4 "Add new session" at bounding box center [935, 361] width 124 height 25
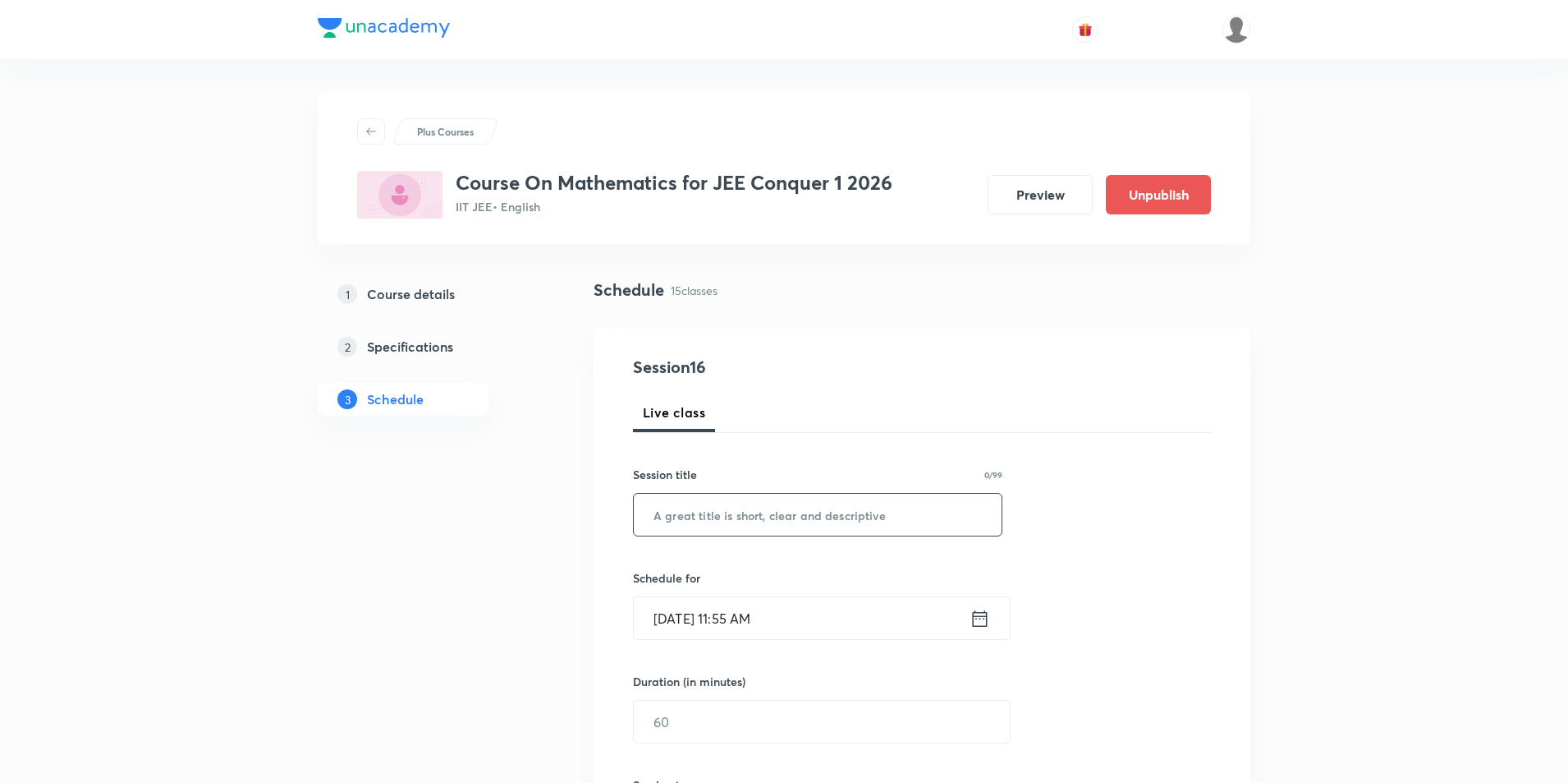
click at [793, 522] on input "text" at bounding box center [818, 515] width 368 height 42
paste input "ITS - Pratice Question"
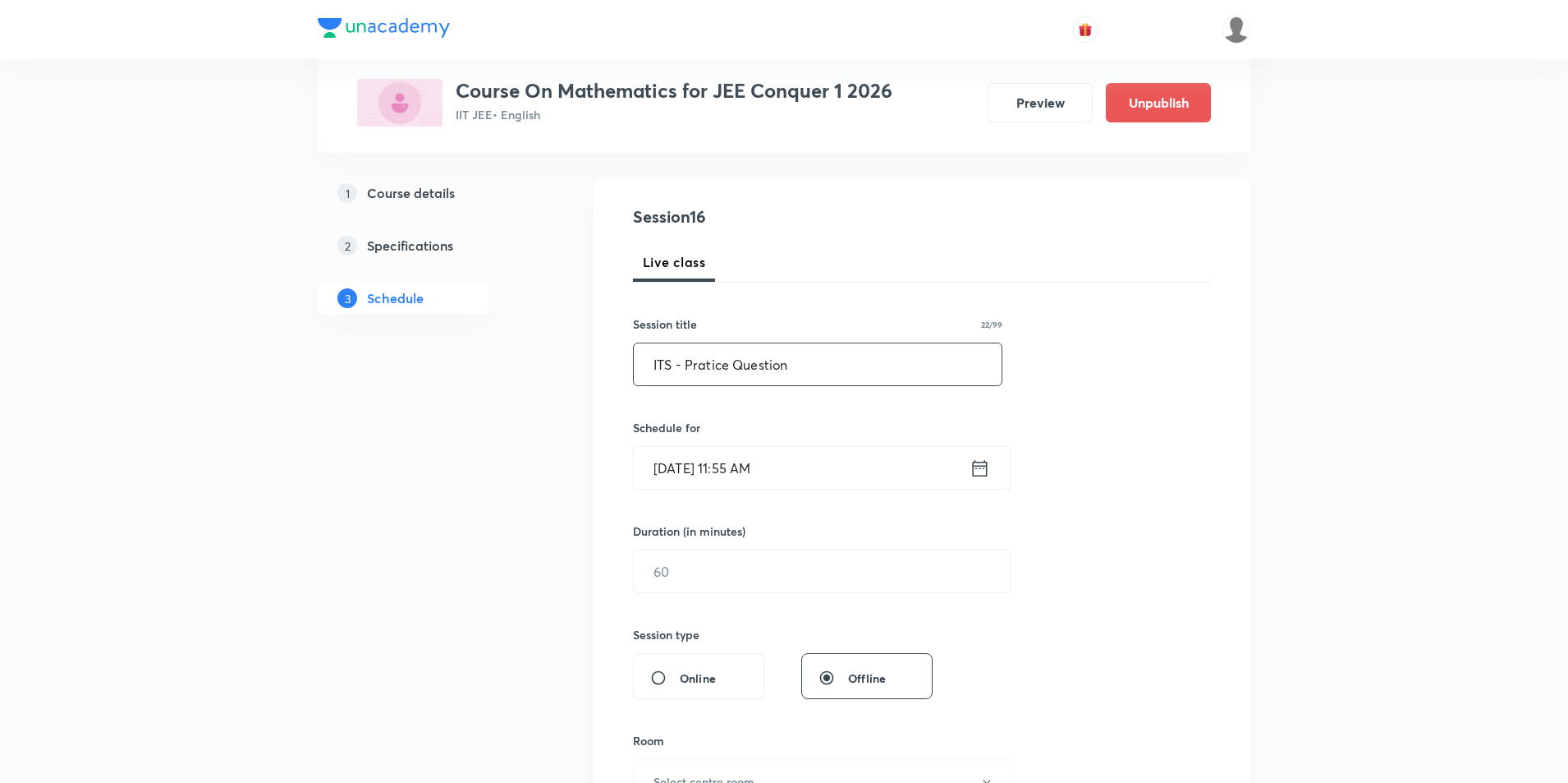
scroll to position [164, 0]
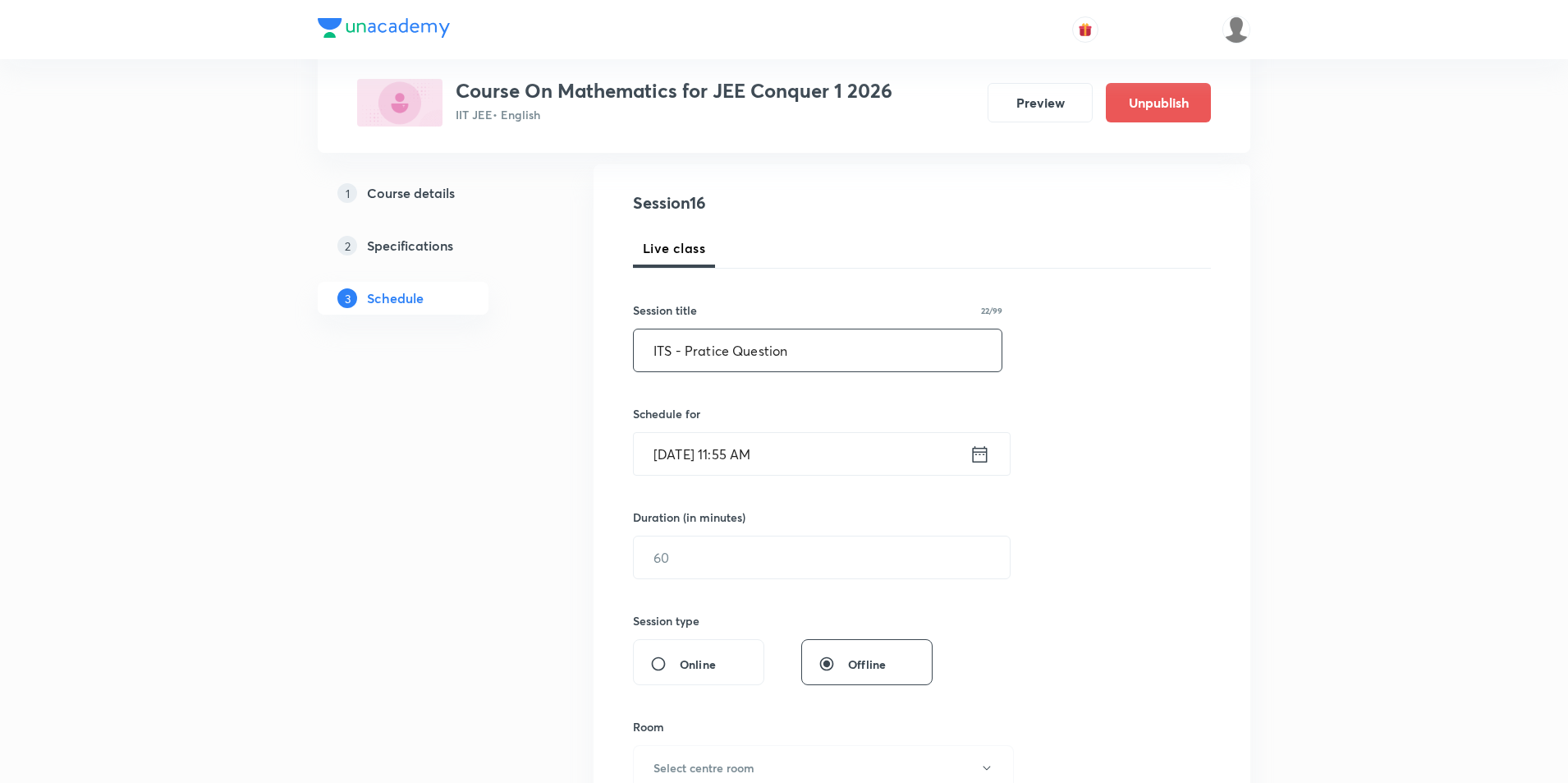
type input "ITS - Pratice Question"
click at [982, 458] on icon at bounding box center [979, 454] width 20 height 23
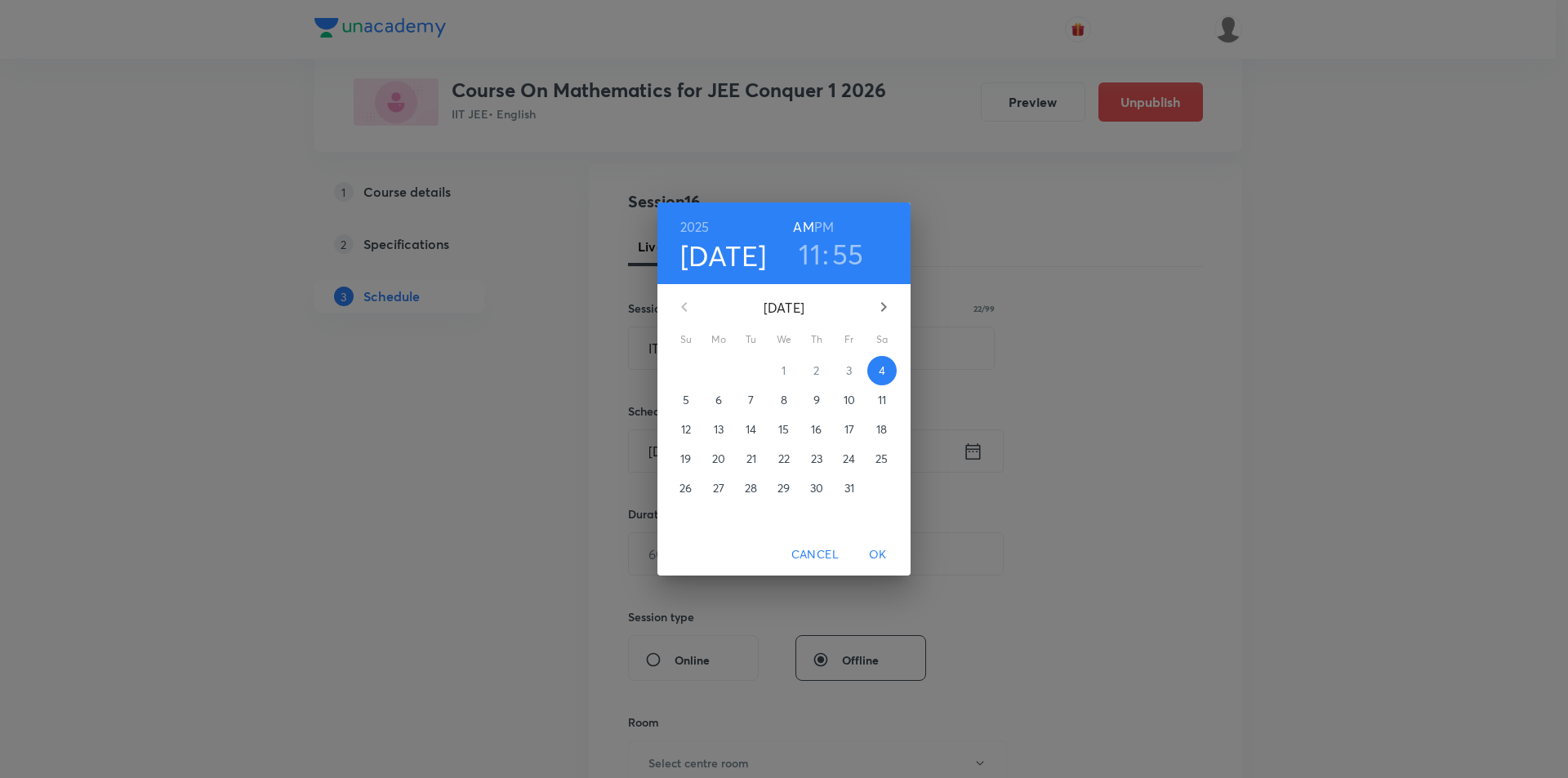
click at [824, 226] on h6 "PM" at bounding box center [824, 227] width 19 height 23
click at [807, 264] on h3 "11" at bounding box center [809, 254] width 22 height 34
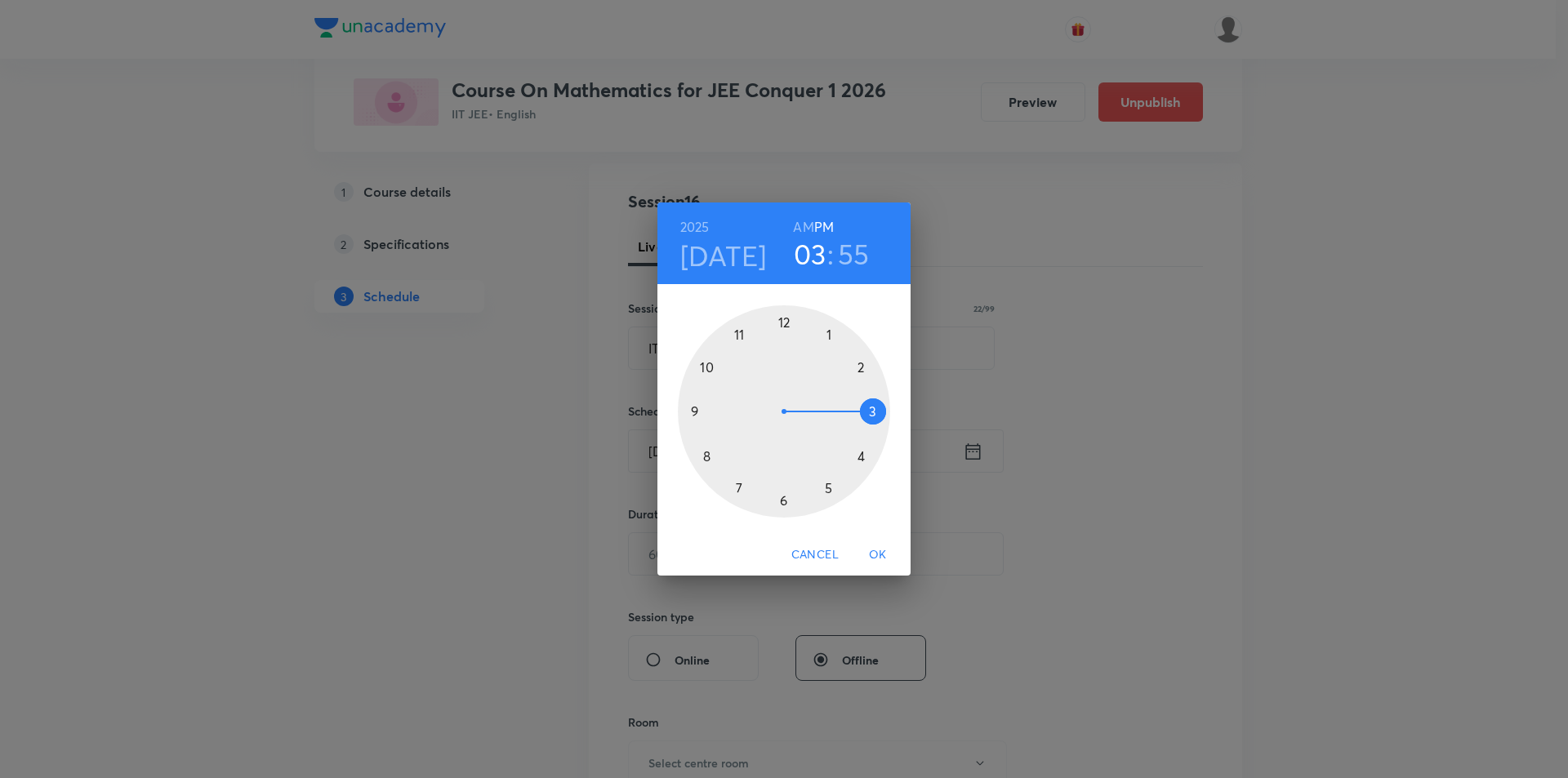
drag, startPoint x: 739, startPoint y: 335, endPoint x: 878, endPoint y: 409, distance: 157.5
click at [878, 409] on div at bounding box center [784, 411] width 213 height 213
drag, startPoint x: 737, startPoint y: 336, endPoint x: 702, endPoint y: 415, distance: 86.4
click at [702, 415] on div at bounding box center [784, 411] width 213 height 213
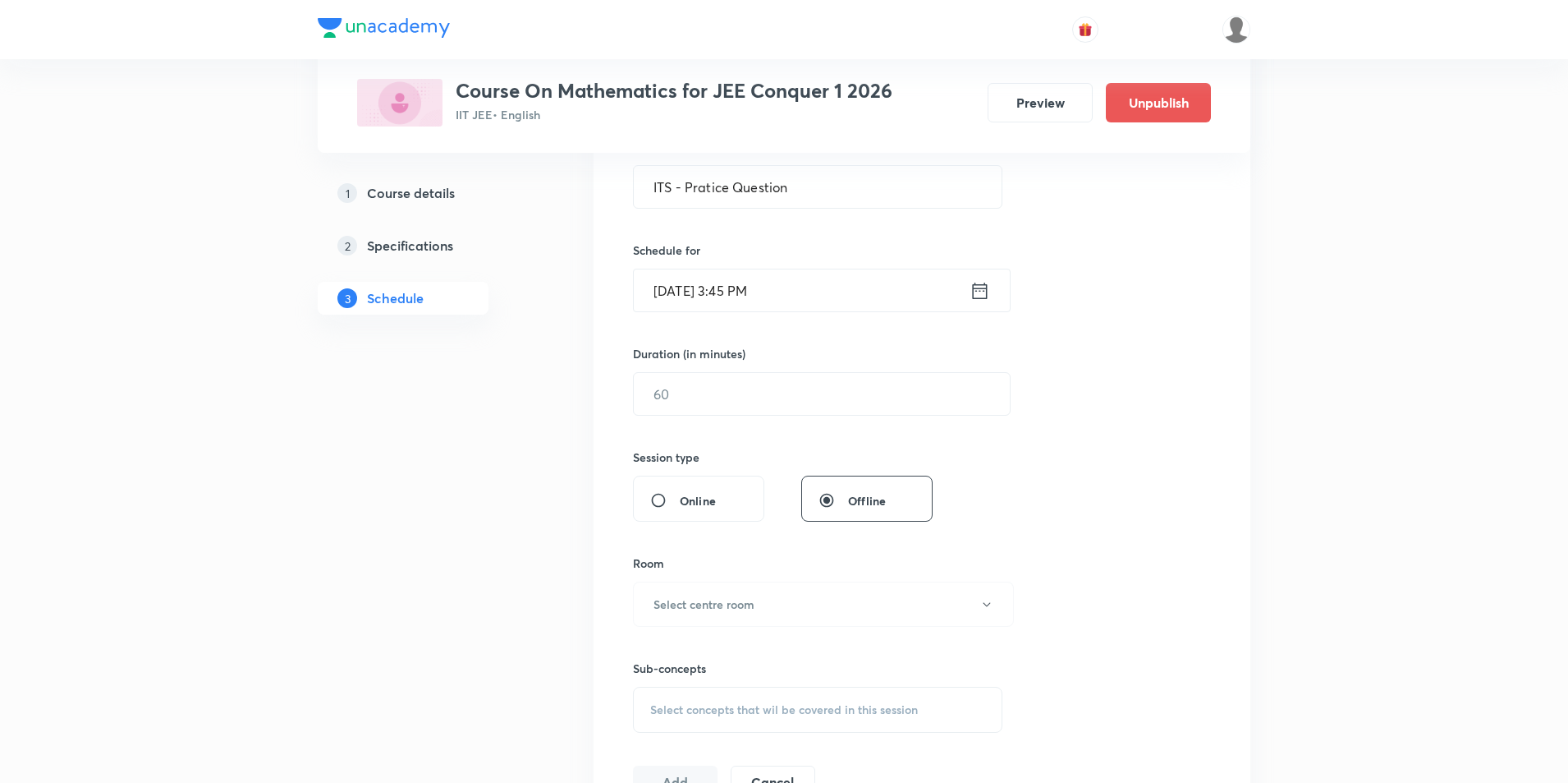
scroll to position [329, 0]
click at [862, 405] on input "text" at bounding box center [821, 393] width 376 height 42
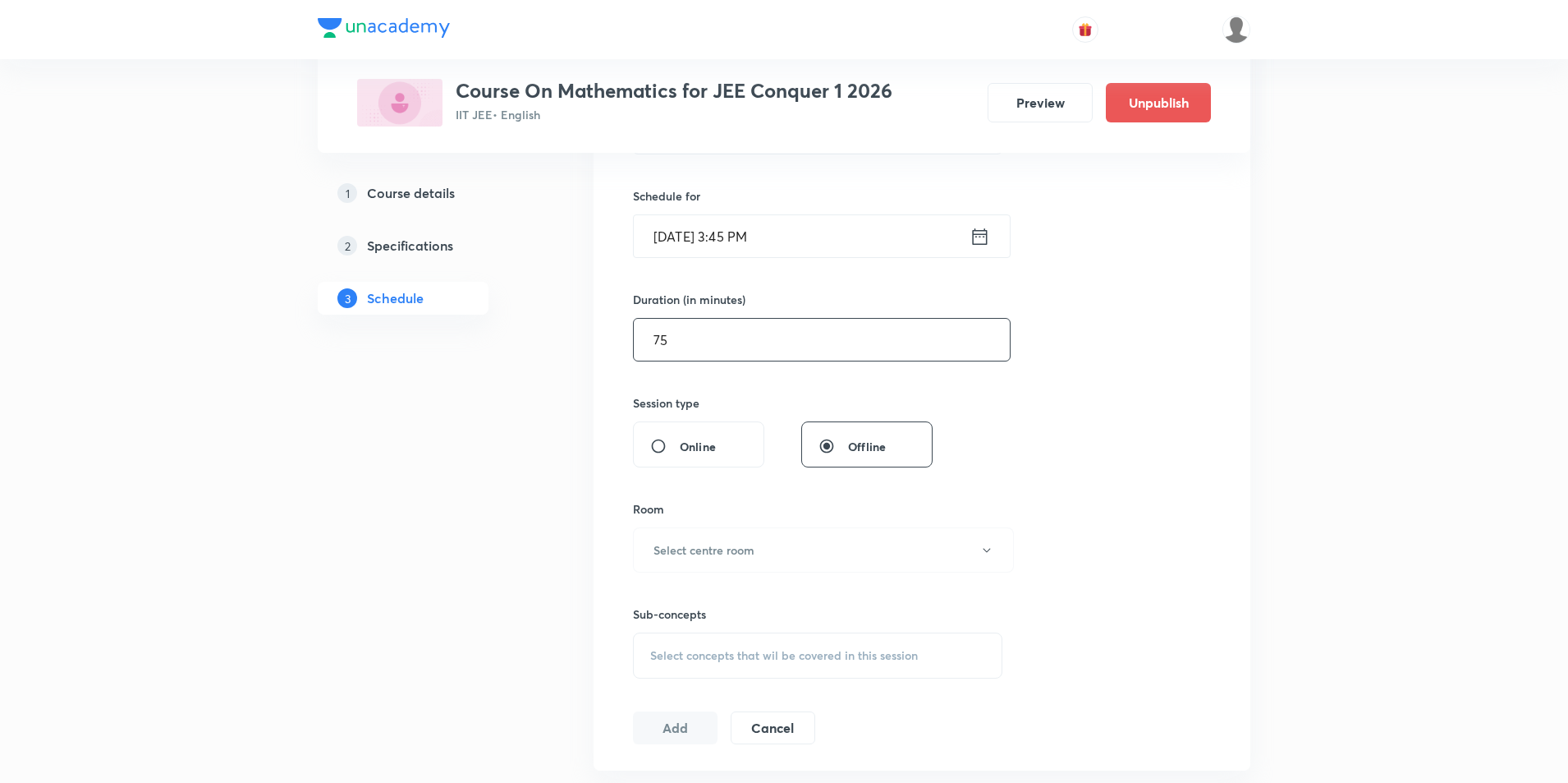
scroll to position [410, 0]
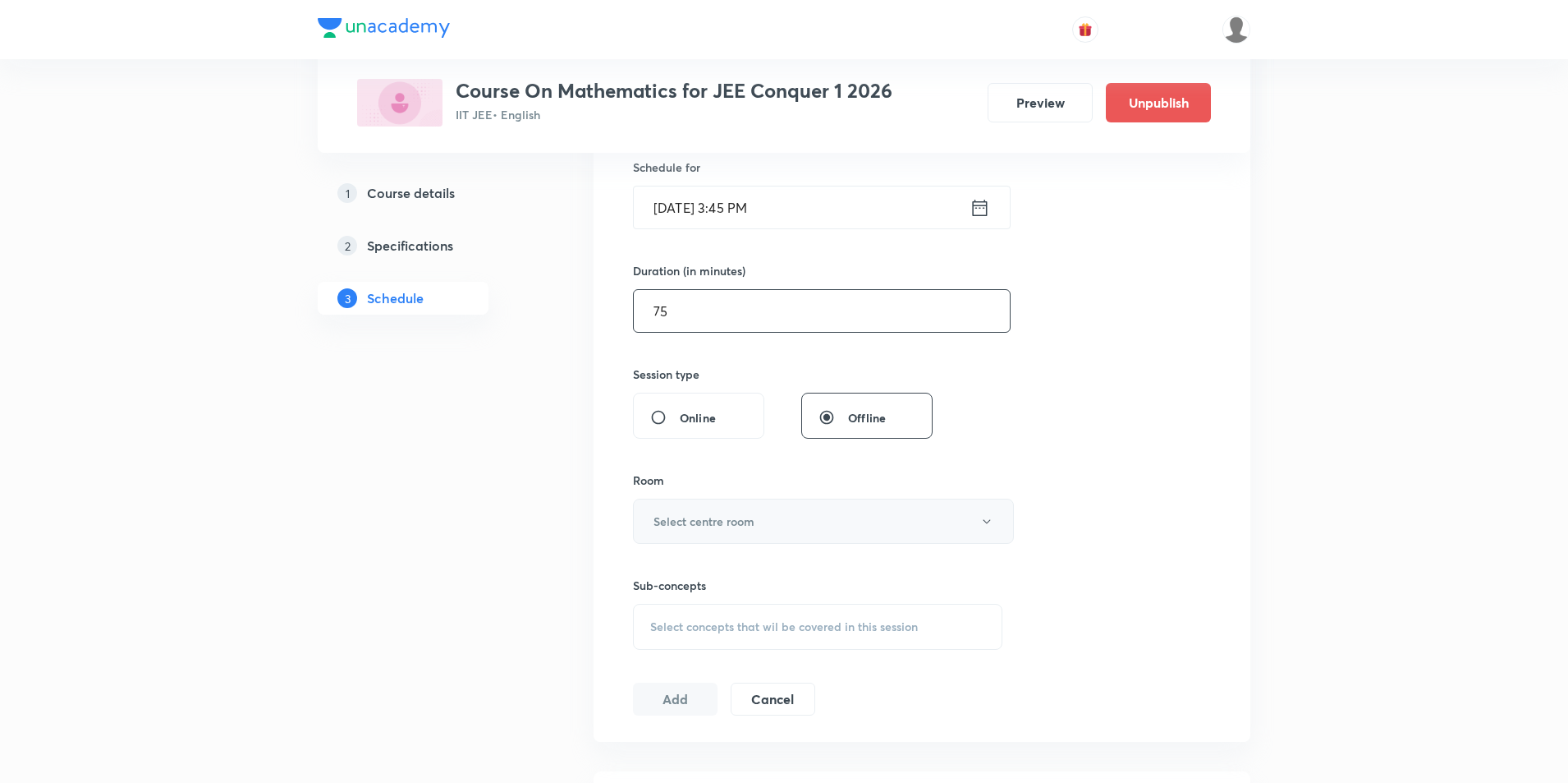
type input "75"
click at [805, 514] on button "Select centre room" at bounding box center [823, 522] width 381 height 46
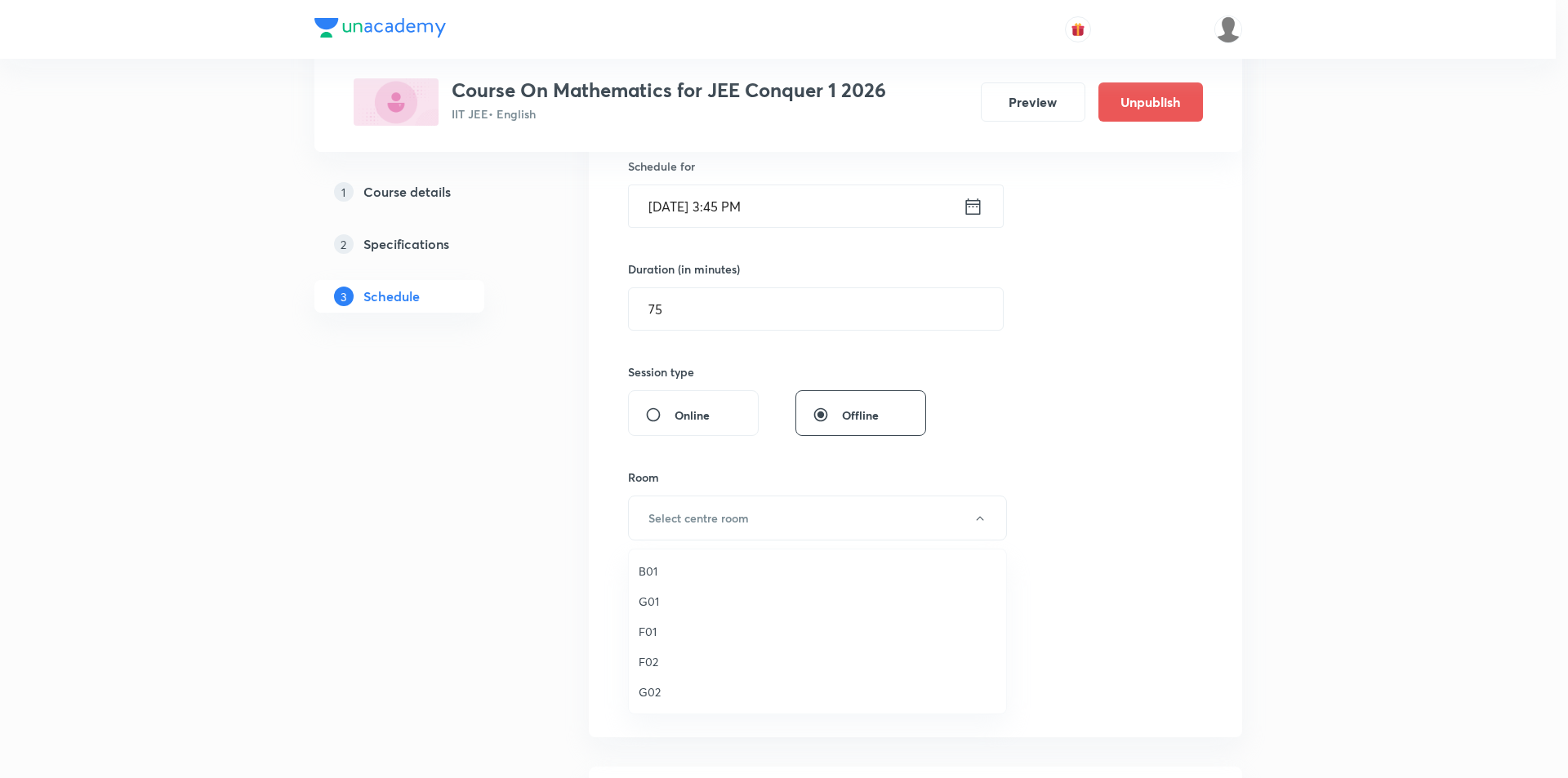
click at [655, 569] on span "B01" at bounding box center [818, 571] width 357 height 17
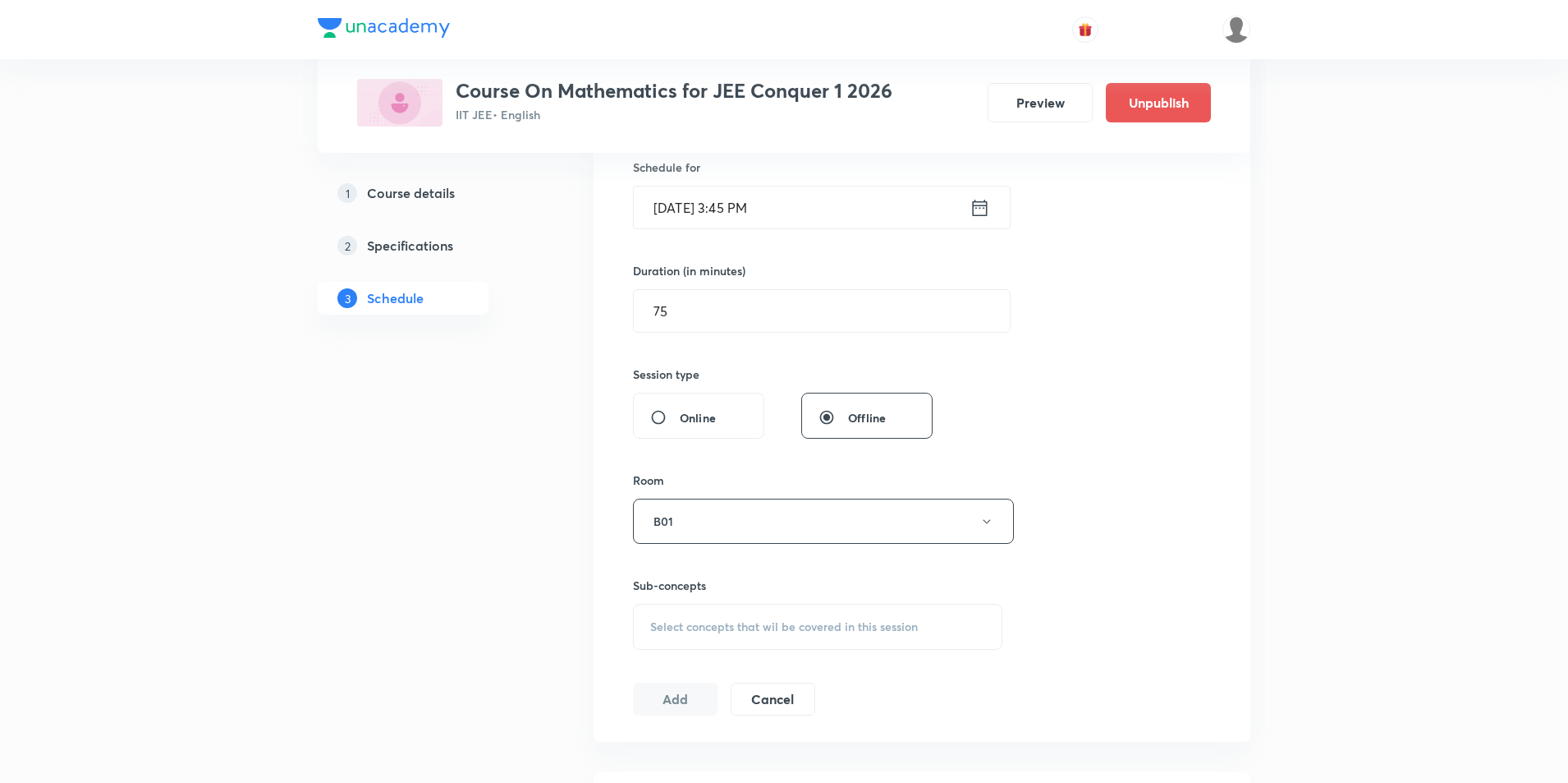
click at [864, 642] on div "Select concepts that wil be covered in this session" at bounding box center [818, 627] width 370 height 46
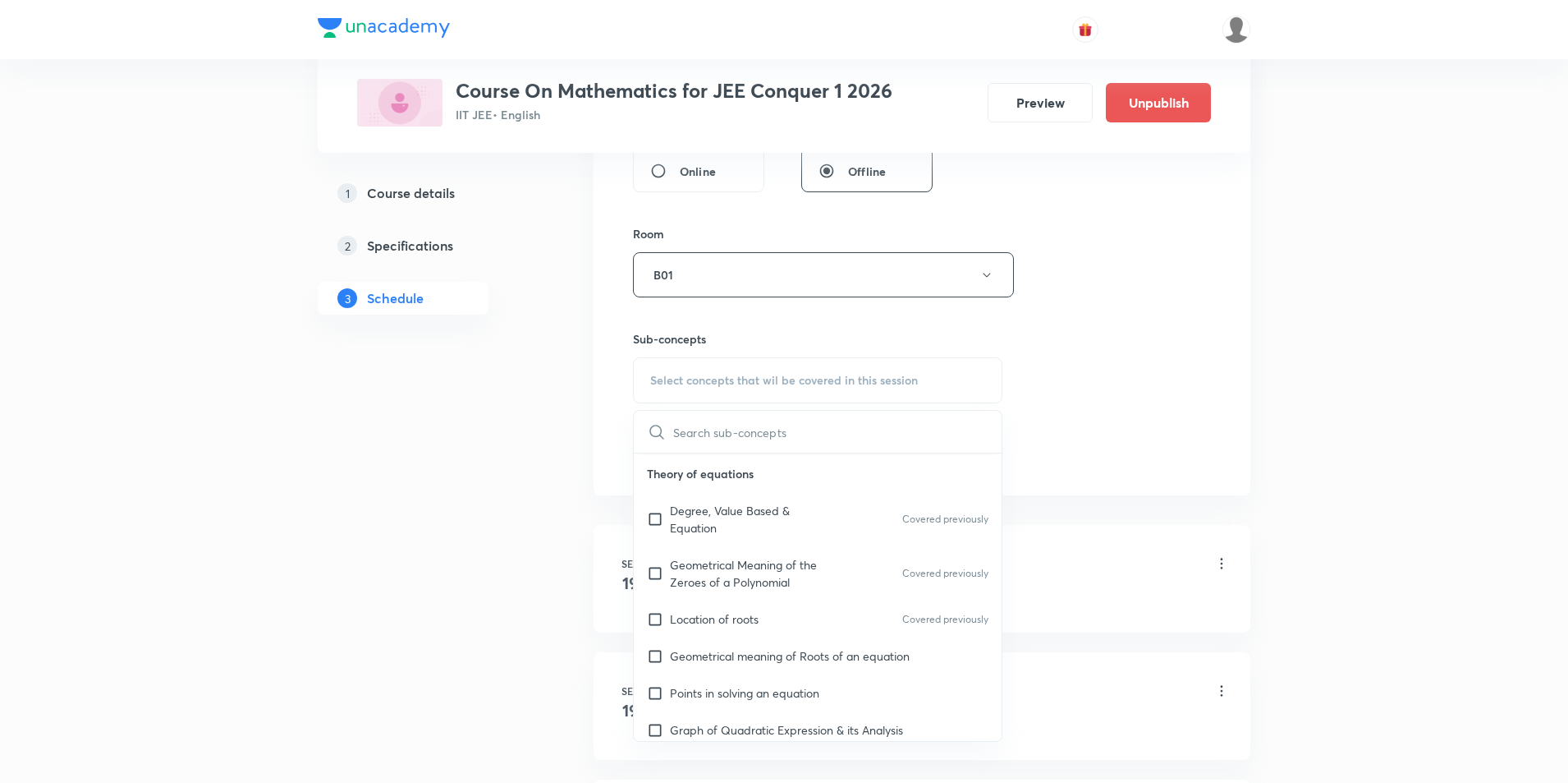
scroll to position [164, 0]
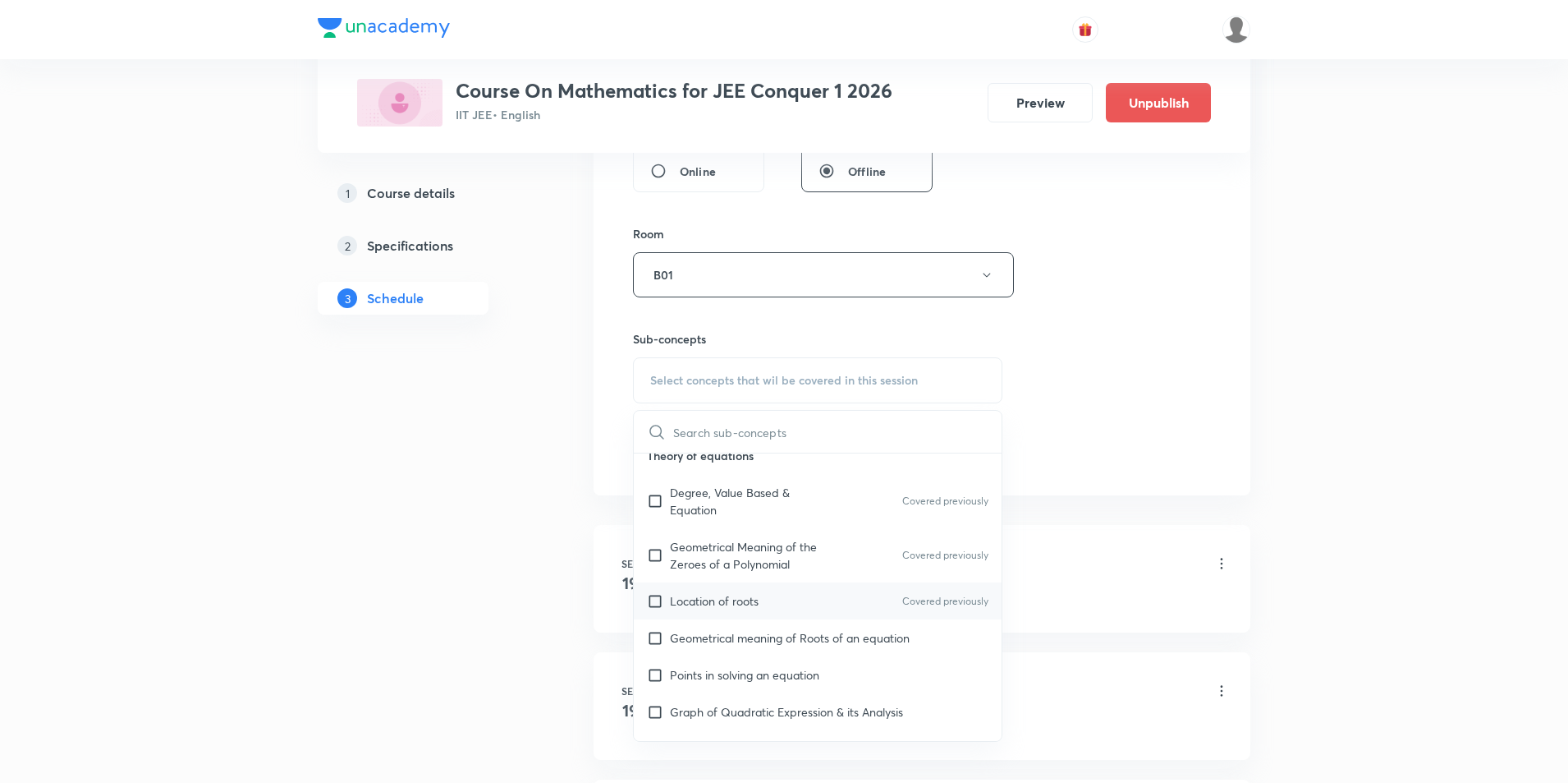
click at [652, 601] on input "checkbox" at bounding box center [658, 601] width 23 height 18
checkbox input "true"
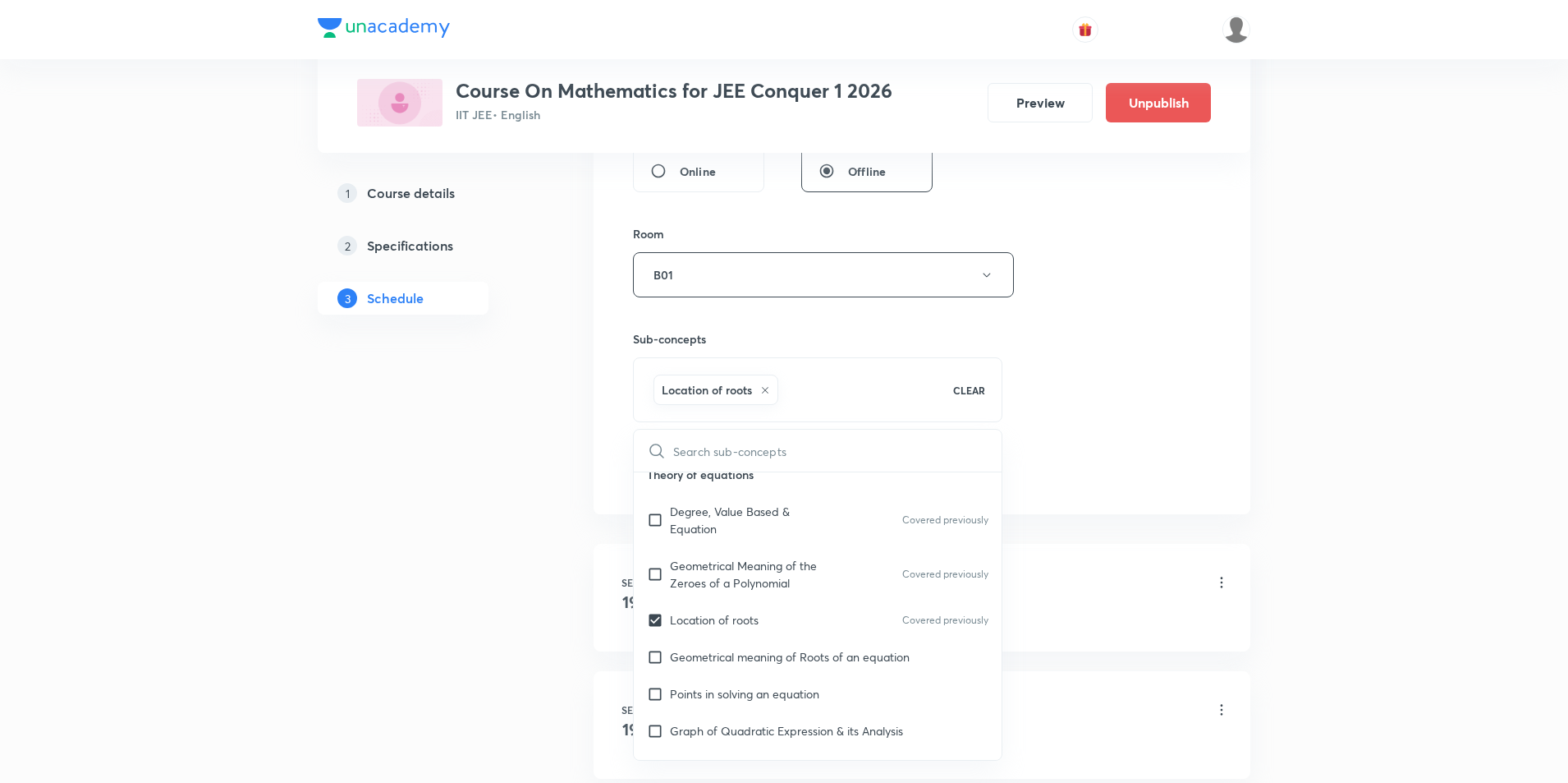
click at [1118, 418] on div "Session 16 Live class Session title 22/99 ITS - Pratice Question ​ Schedule for…" at bounding box center [922, 92] width 578 height 790
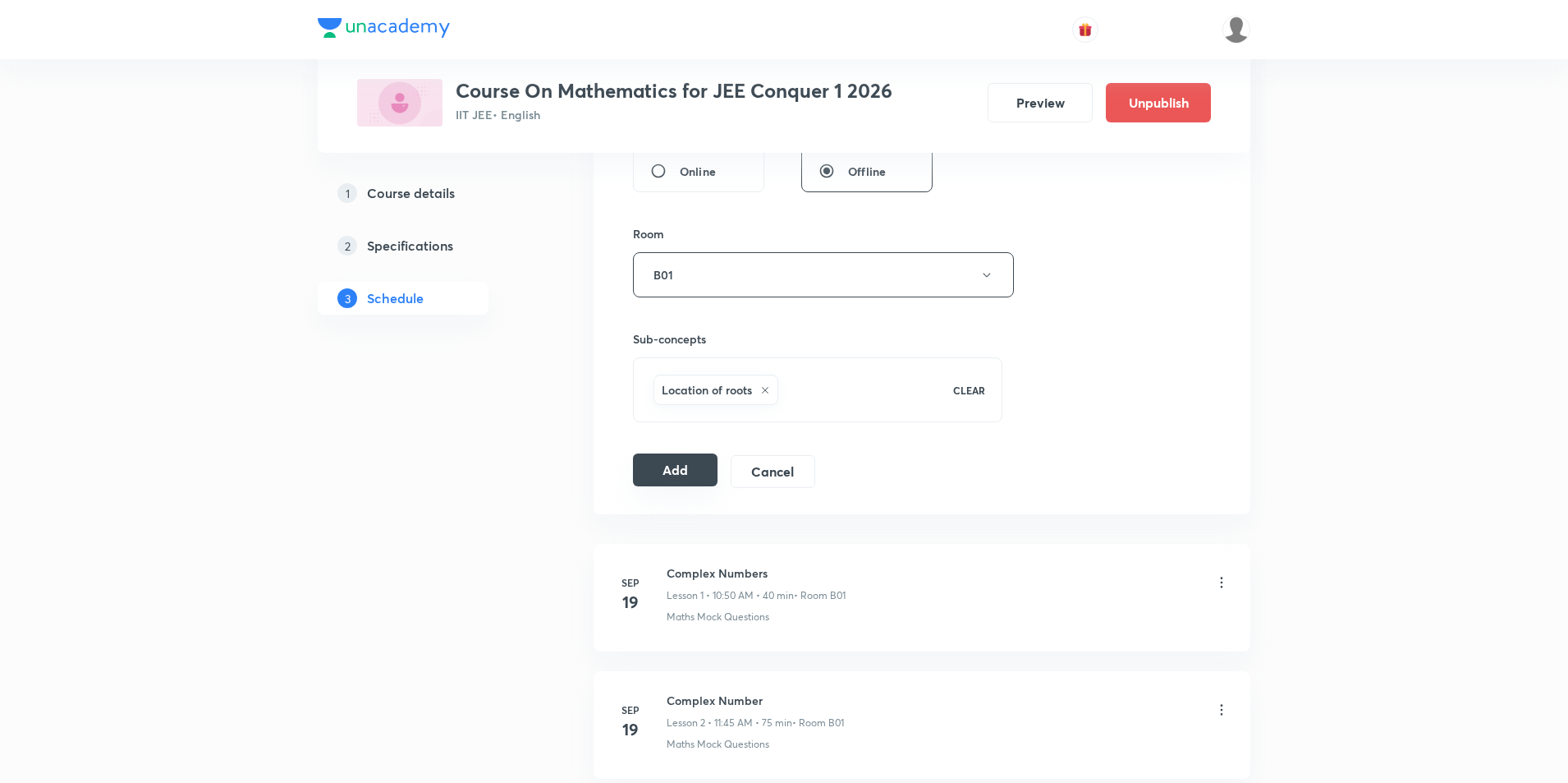
click at [654, 476] on button "Add" at bounding box center [675, 469] width 84 height 32
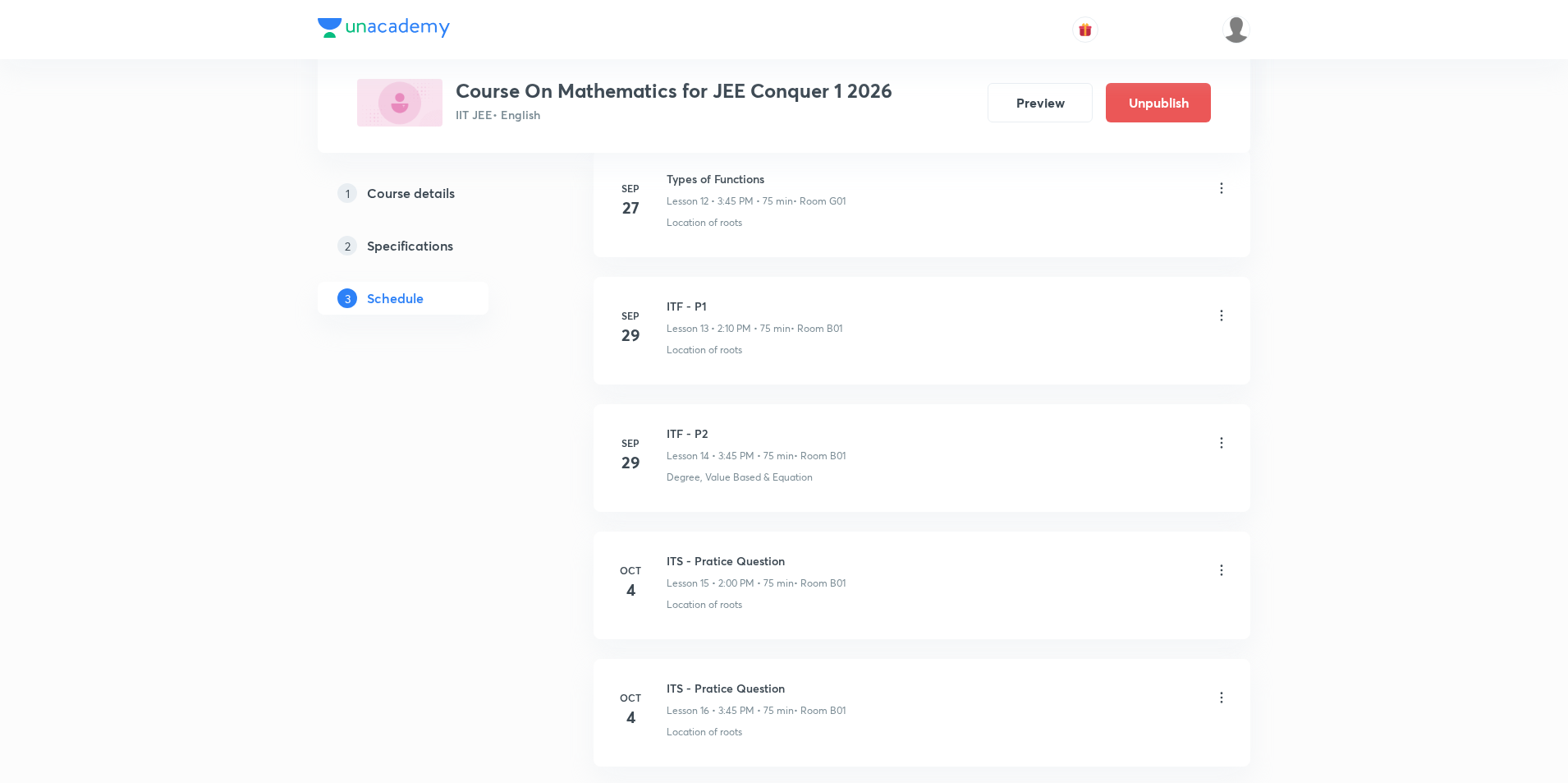
scroll to position [1816, 0]
